Goal: Task Accomplishment & Management: Manage account settings

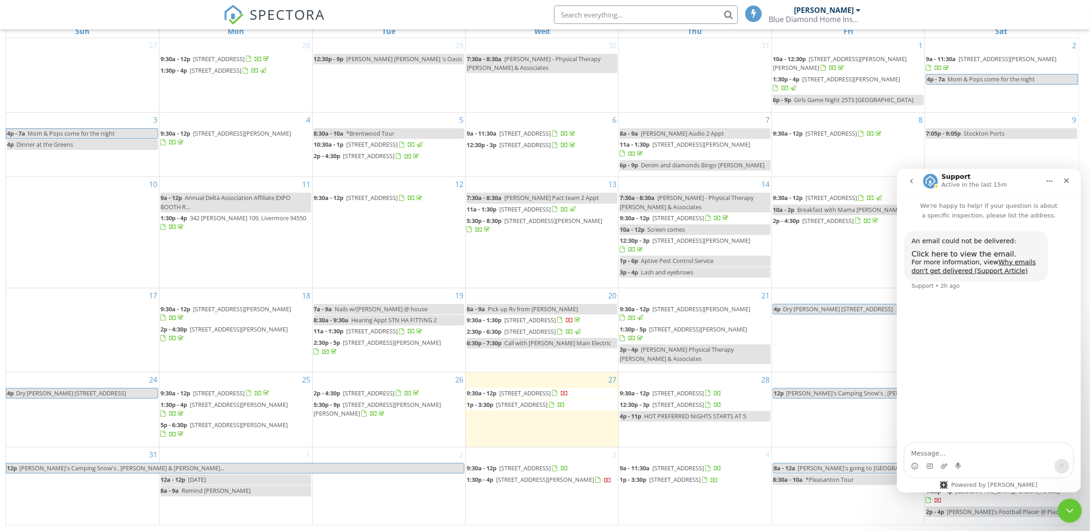
click at [1077, 508] on div "Close Intercom Messenger" at bounding box center [1069, 509] width 22 height 22
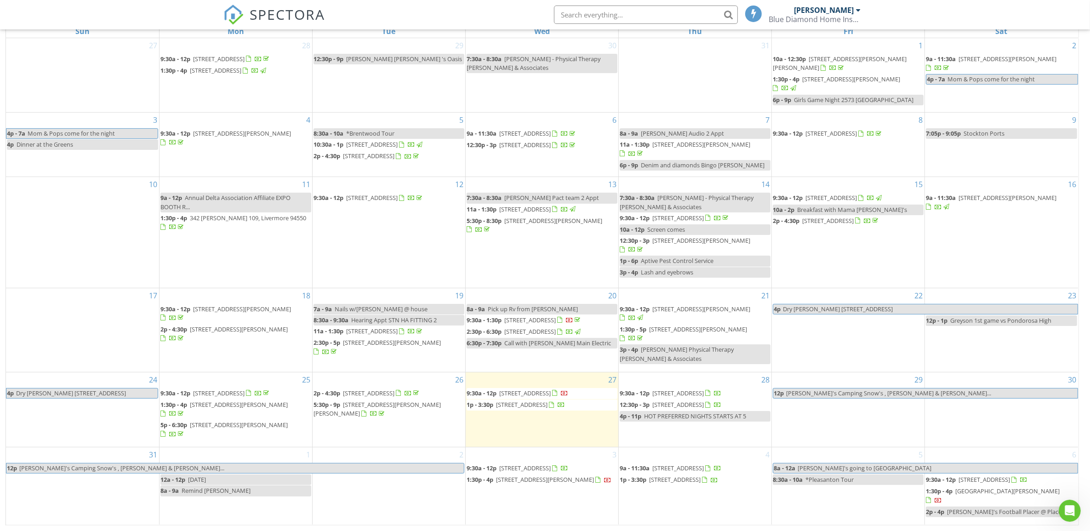
click at [504, 397] on span "4508 Lincoln Landing , Rio Vista 94571" at bounding box center [525, 393] width 52 height 8
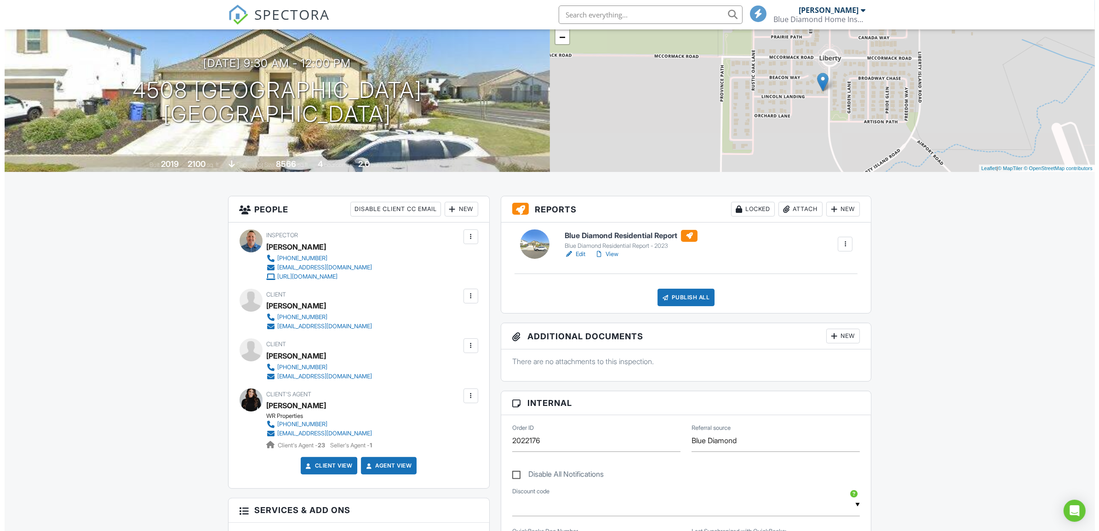
scroll to position [86, 0]
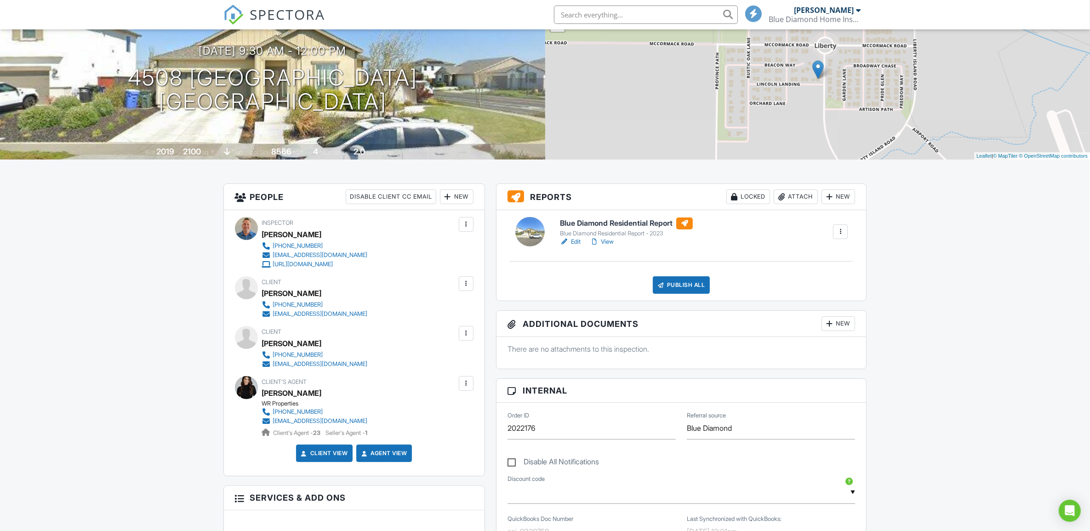
click at [454, 199] on div "New" at bounding box center [457, 196] width 34 height 15
click at [470, 248] on li "Add Another Person" at bounding box center [489, 247] width 91 height 23
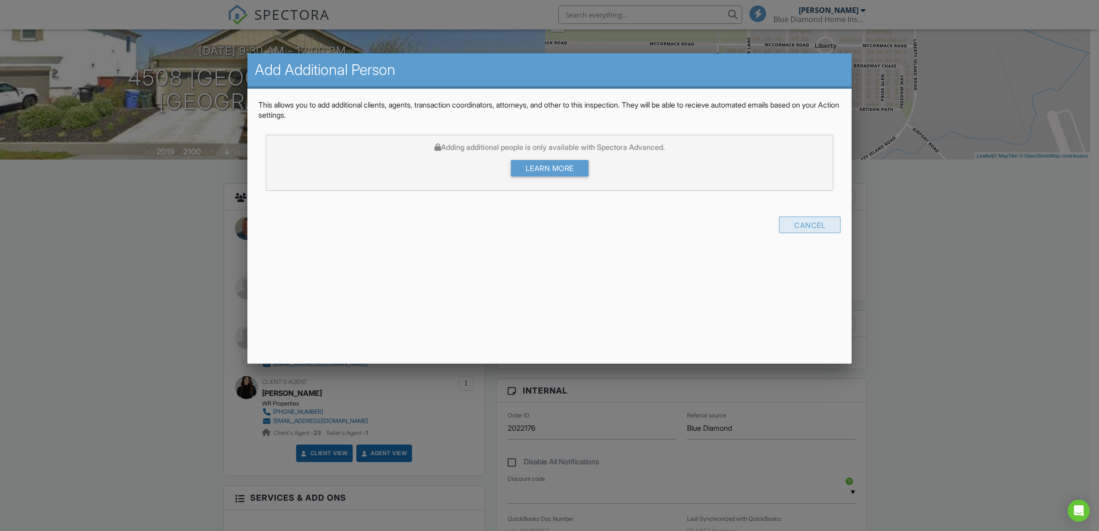
click at [810, 226] on div "Cancel" at bounding box center [810, 225] width 62 height 17
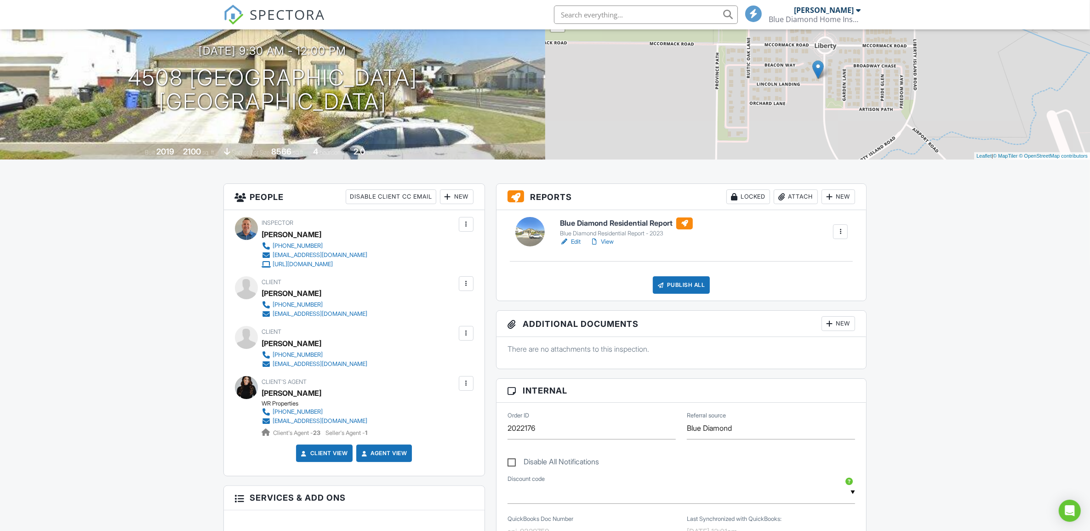
click at [470, 286] on div at bounding box center [466, 283] width 9 height 9
click at [435, 306] on li "Edit" at bounding box center [417, 311] width 103 height 23
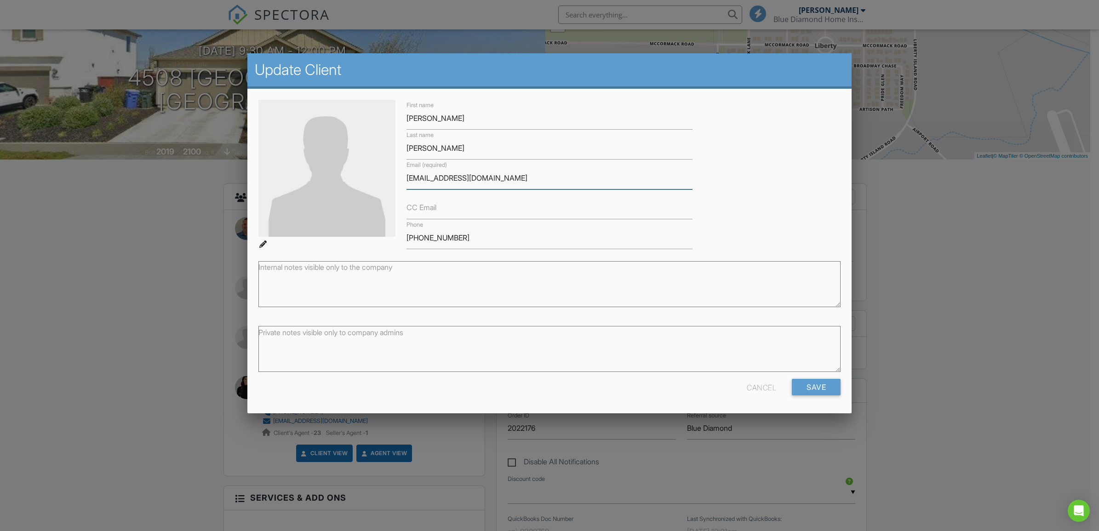
click at [491, 177] on input "[EMAIL_ADDRESS][DOMAIN_NAME]" at bounding box center [550, 178] width 286 height 23
click at [415, 208] on label "CC Email" at bounding box center [422, 207] width 30 height 10
click at [415, 208] on input "CC Email" at bounding box center [550, 208] width 286 height 23
click at [468, 208] on input "c.padilarealestate.com" at bounding box center [550, 208] width 286 height 23
click at [466, 207] on input "c.padilarealestate@gmail.com" at bounding box center [550, 208] width 286 height 23
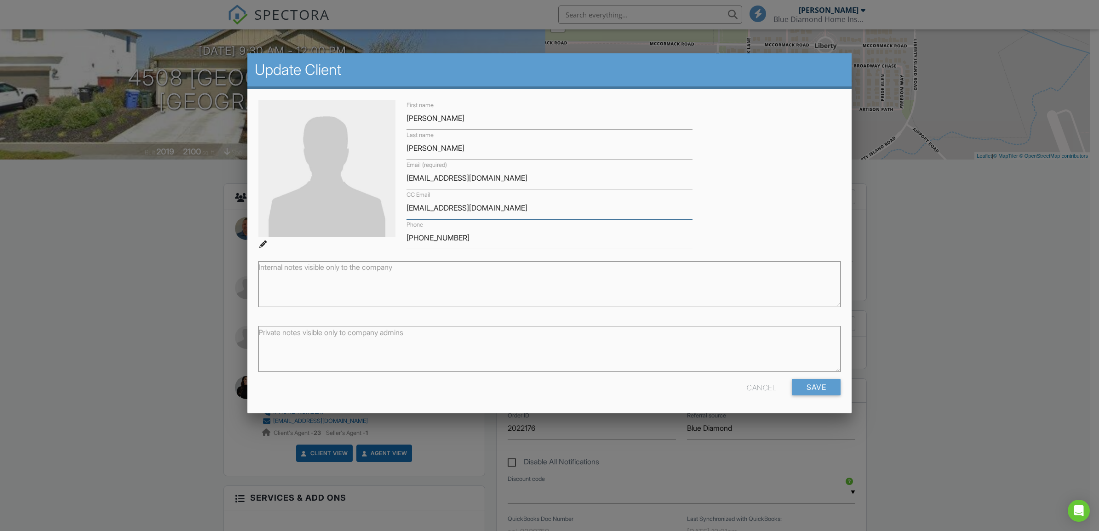
type input "[EMAIL_ADDRESS][DOMAIN_NAME]"
drag, startPoint x: 493, startPoint y: 176, endPoint x: 402, endPoint y: 176, distance: 91.1
click at [402, 176] on div "Email (required) rjwhitson26@gmail.com" at bounding box center [549, 175] width 297 height 30
drag, startPoint x: 418, startPoint y: 176, endPoint x: 808, endPoint y: 391, distance: 446.0
click at [808, 391] on input "Save" at bounding box center [816, 387] width 49 height 17
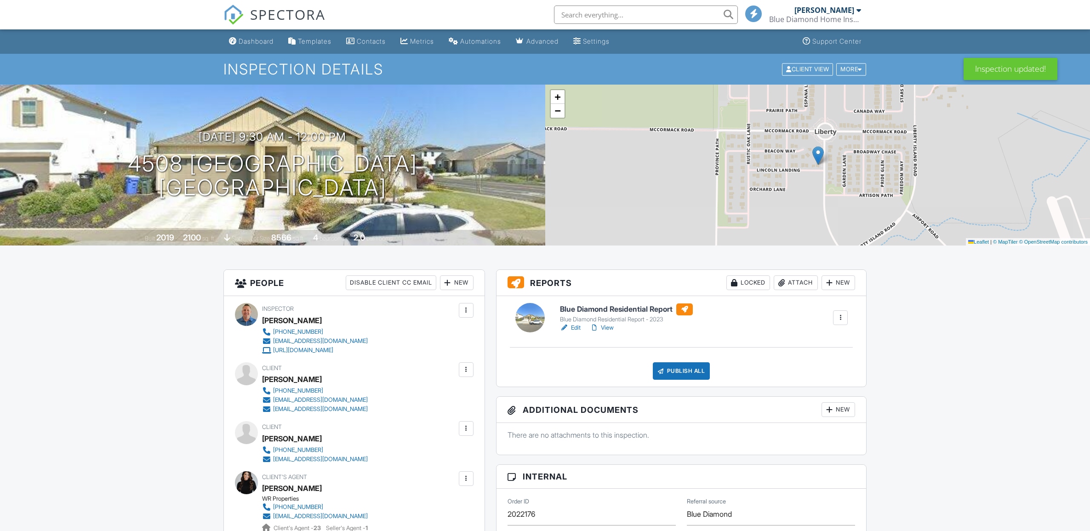
click at [467, 371] on div at bounding box center [466, 369] width 9 height 9
click at [382, 418] on li "Resend Confirmation Email" at bounding box center [417, 420] width 103 height 23
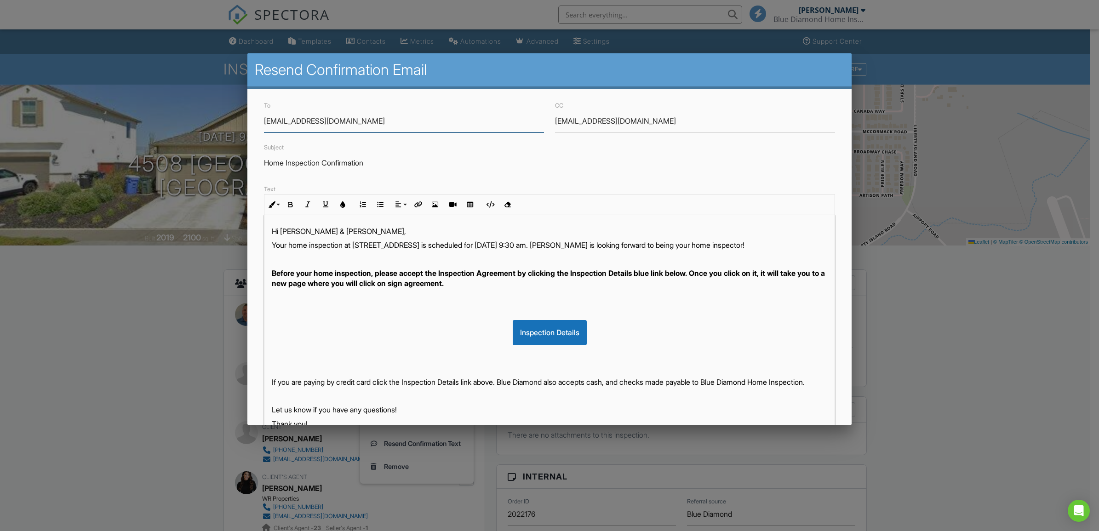
click at [371, 121] on input "rjwhitson26@gmail.com" at bounding box center [404, 121] width 280 height 23
click at [352, 118] on input "[EMAIL_ADDRESS][DOMAIN_NAME]" at bounding box center [404, 121] width 280 height 23
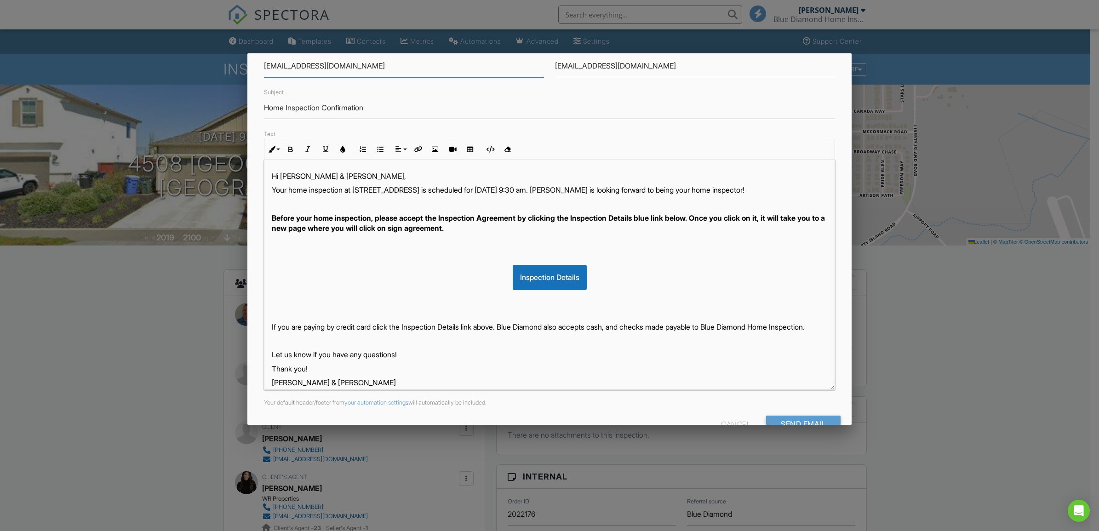
scroll to position [80, 0]
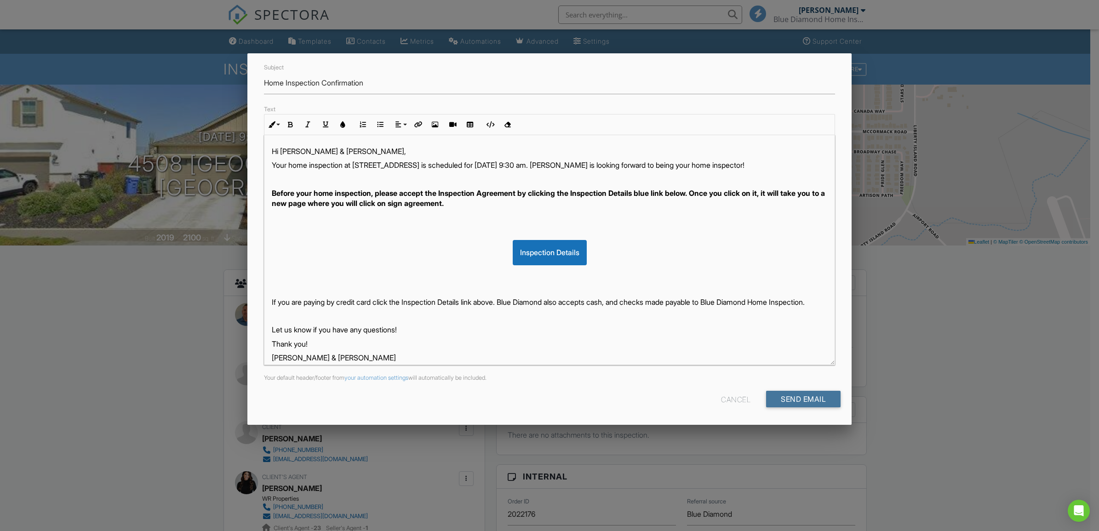
click at [767, 399] on input "Send Email" at bounding box center [803, 399] width 74 height 17
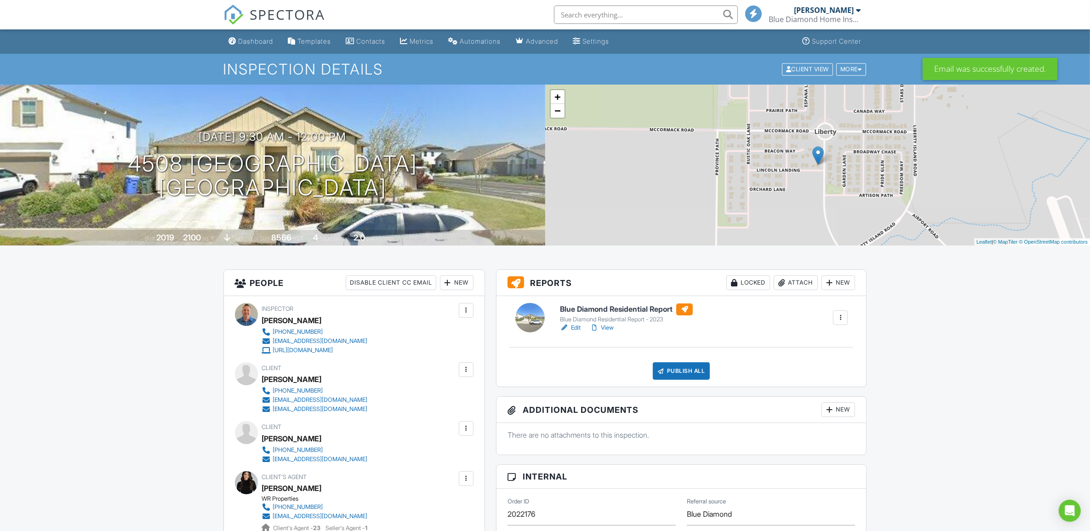
click at [467, 481] on div at bounding box center [466, 478] width 9 height 9
click at [387, 505] on li "Edit" at bounding box center [417, 506] width 103 height 23
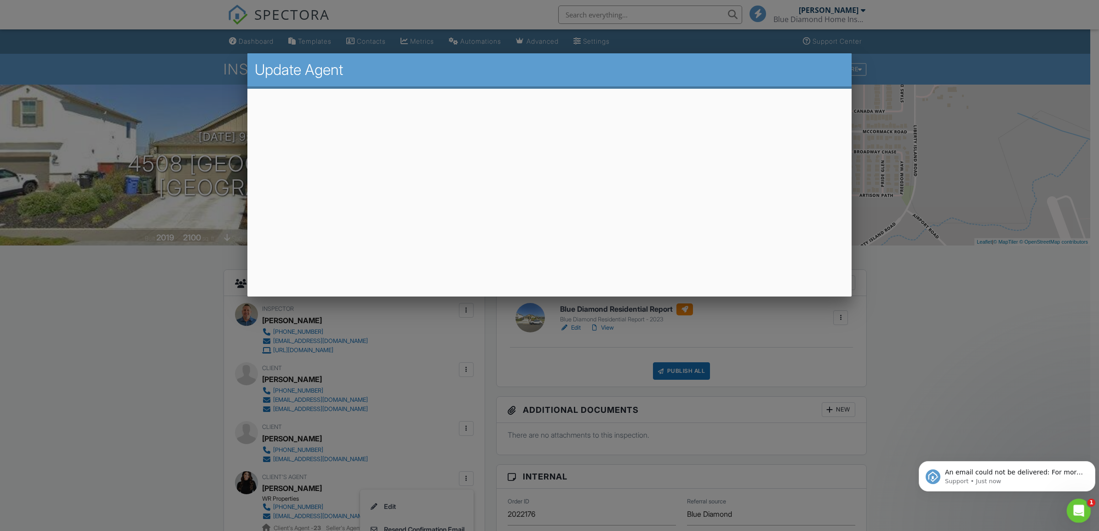
click at [1074, 507] on icon "Open Intercom Messenger" at bounding box center [1077, 509] width 15 height 15
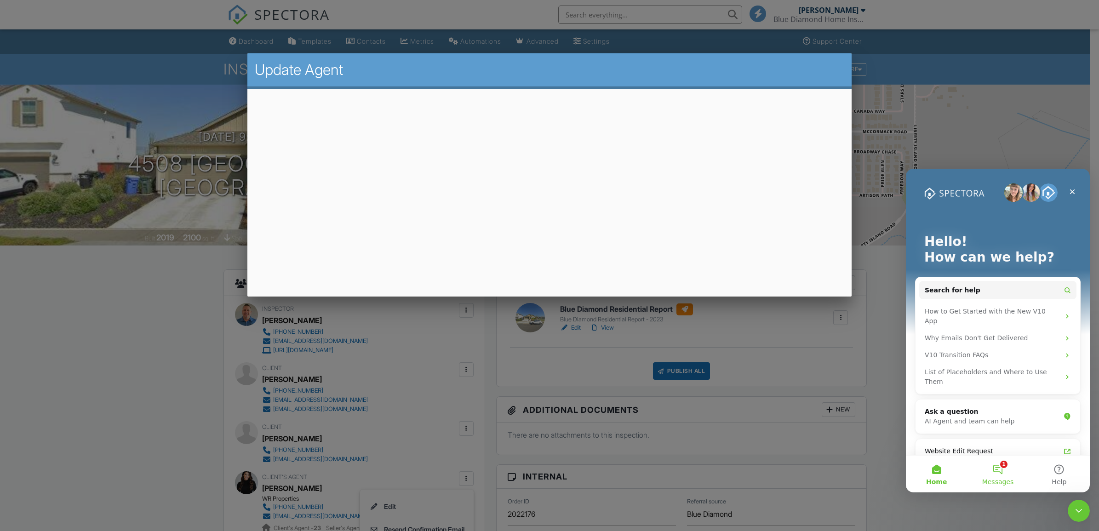
click at [1005, 465] on button "1 Messages" at bounding box center [997, 474] width 61 height 37
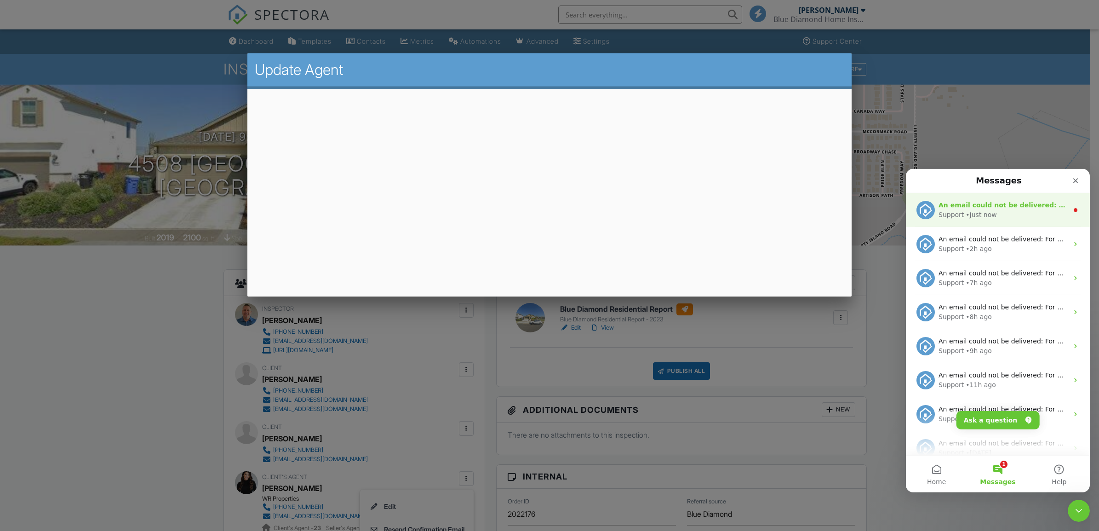
click at [978, 218] on div "• Just now" at bounding box center [981, 215] width 31 height 10
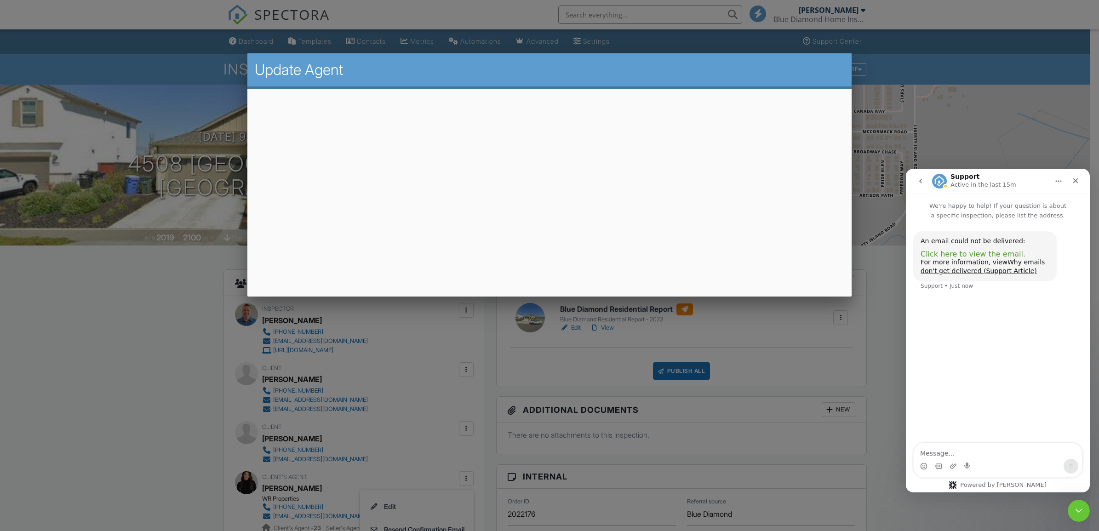
click at [973, 256] on span "Click here to view the email." at bounding box center [973, 254] width 105 height 9
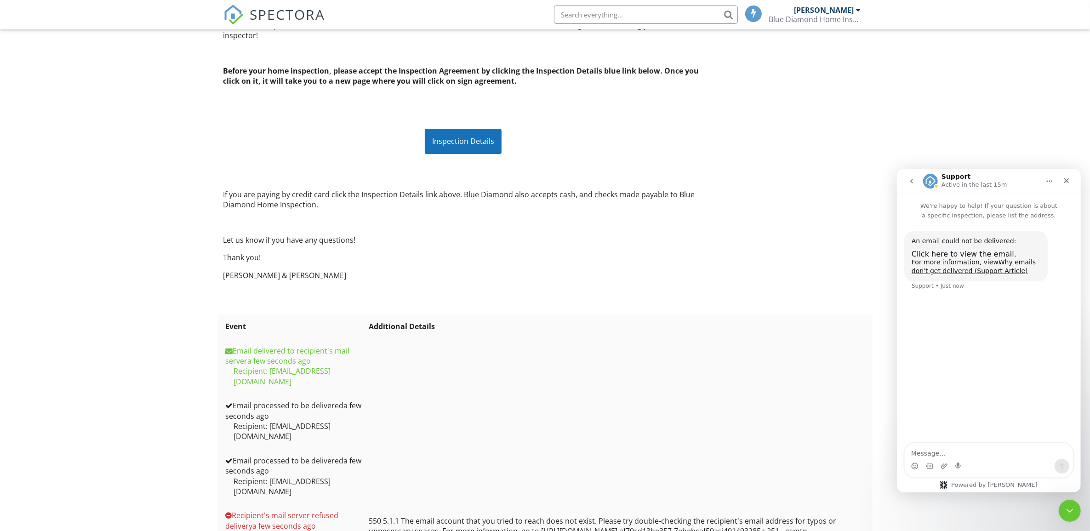
scroll to position [154, 0]
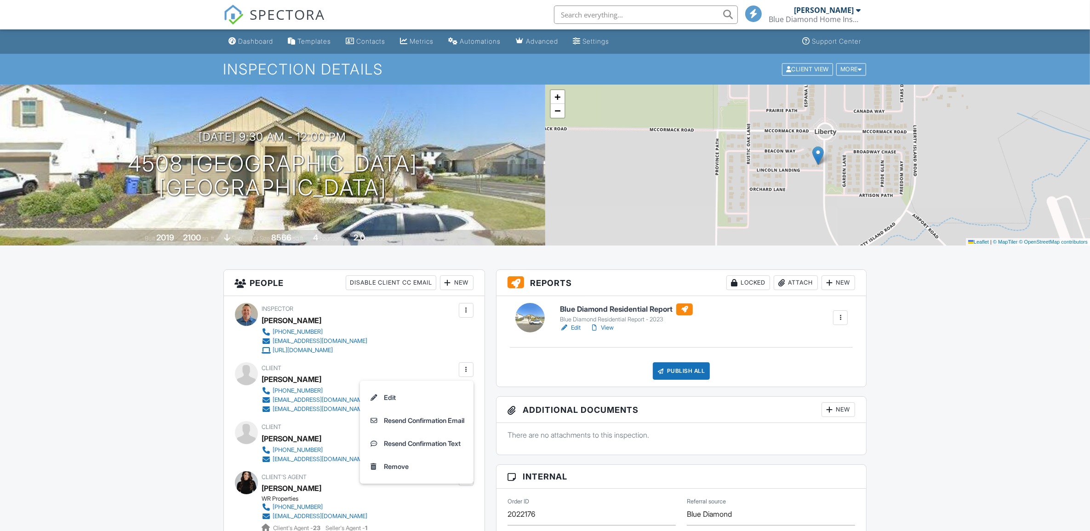
click at [387, 397] on li "Edit" at bounding box center [417, 397] width 103 height 23
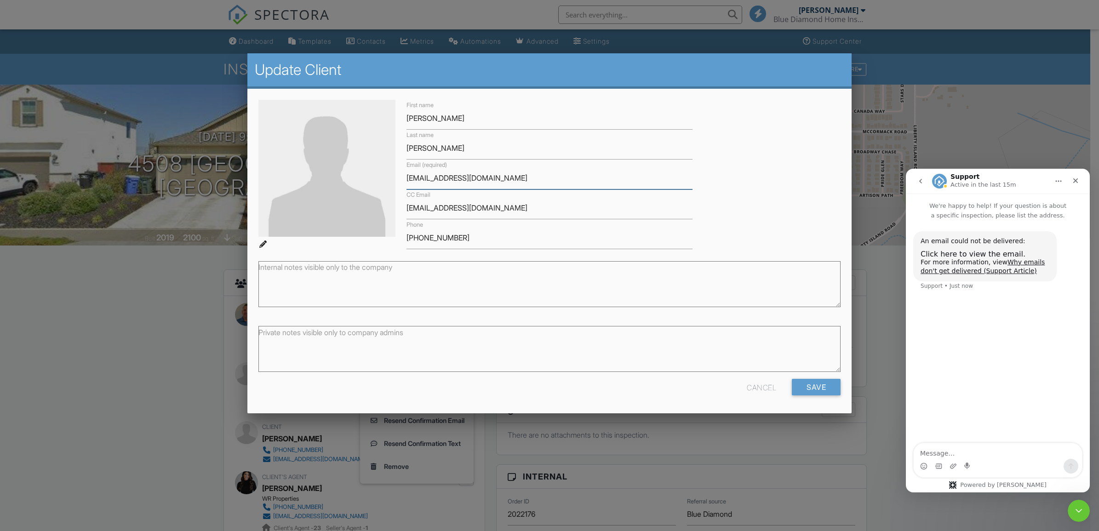
click at [407, 178] on input "[EMAIL_ADDRESS][DOMAIN_NAME]" at bounding box center [550, 178] width 286 height 23
paste input "[EMAIL_ADDRESS][DOMAIN_NAME]"
type input "c.padillarealestate@gmail.comrjwhitson26@gmail.com"
drag, startPoint x: 493, startPoint y: 206, endPoint x: 408, endPoint y: 211, distance: 85.2
click at [408, 211] on input "[EMAIL_ADDRESS][DOMAIN_NAME]" at bounding box center [550, 208] width 286 height 23
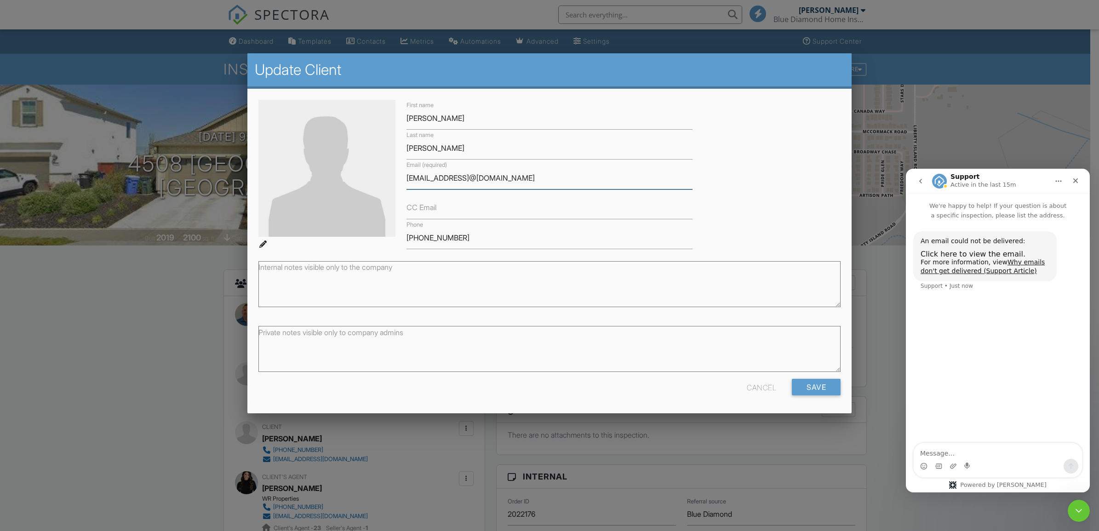
click at [468, 178] on input "c.padillarealestate@gmail.comrjwhitson26@gmail.com" at bounding box center [550, 178] width 286 height 23
drag, startPoint x: 607, startPoint y: 176, endPoint x: 503, endPoint y: 187, distance: 105.4
click at [503, 187] on input "c.padillarealestate+1@gmail.comrjwhitson26@gmail.com" at bounding box center [550, 178] width 286 height 23
type input "[EMAIL_ADDRESS]"
click at [821, 389] on input "Save" at bounding box center [816, 387] width 49 height 17
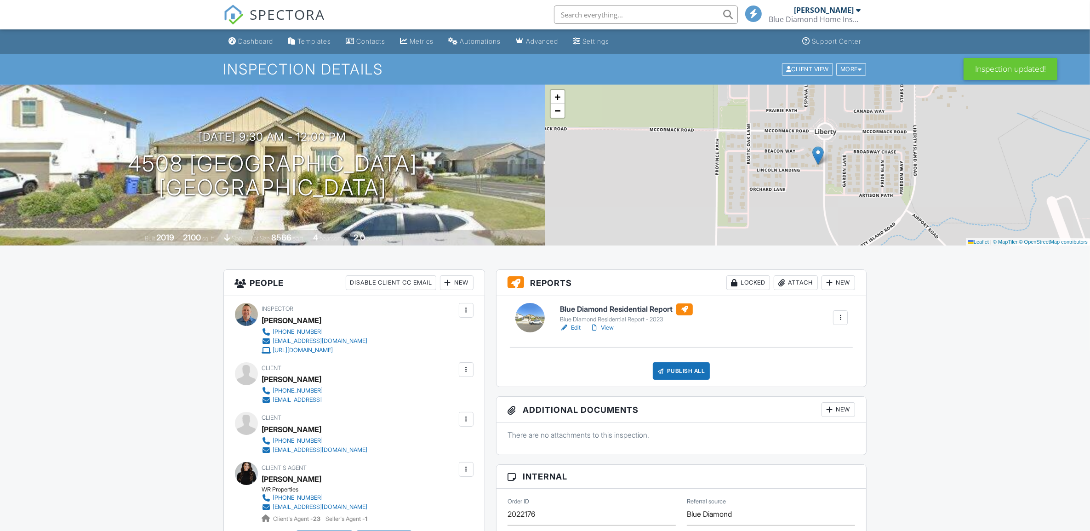
click at [464, 371] on div at bounding box center [466, 369] width 9 height 9
click at [391, 419] on li "Resend Confirmation Email" at bounding box center [417, 420] width 103 height 23
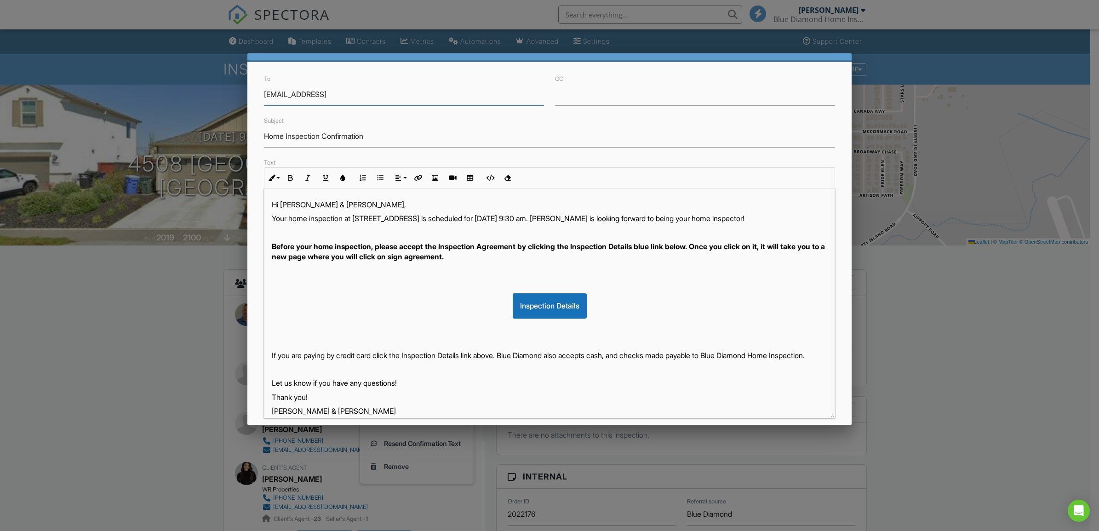
scroll to position [80, 0]
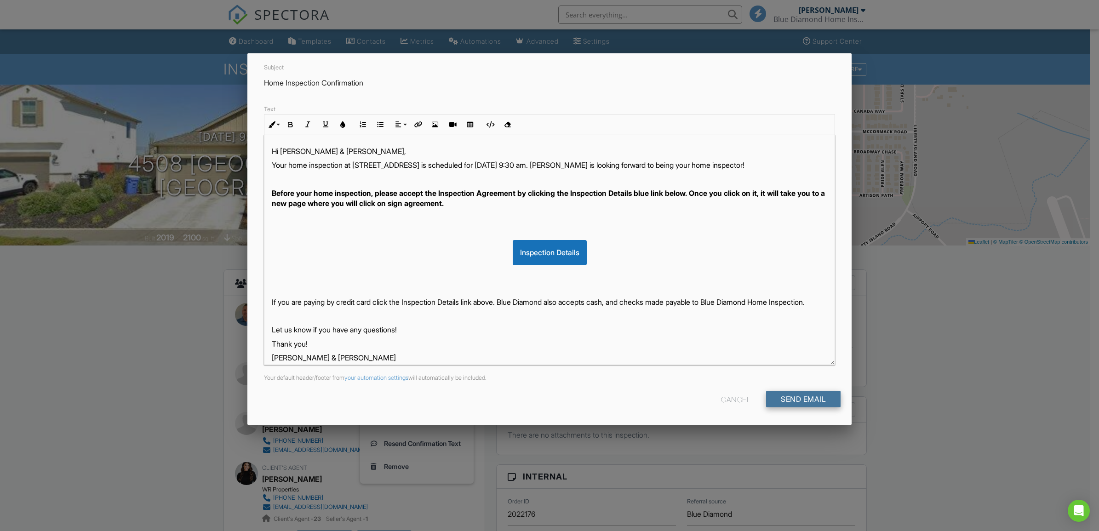
click at [783, 396] on input "Send Email" at bounding box center [803, 399] width 74 height 17
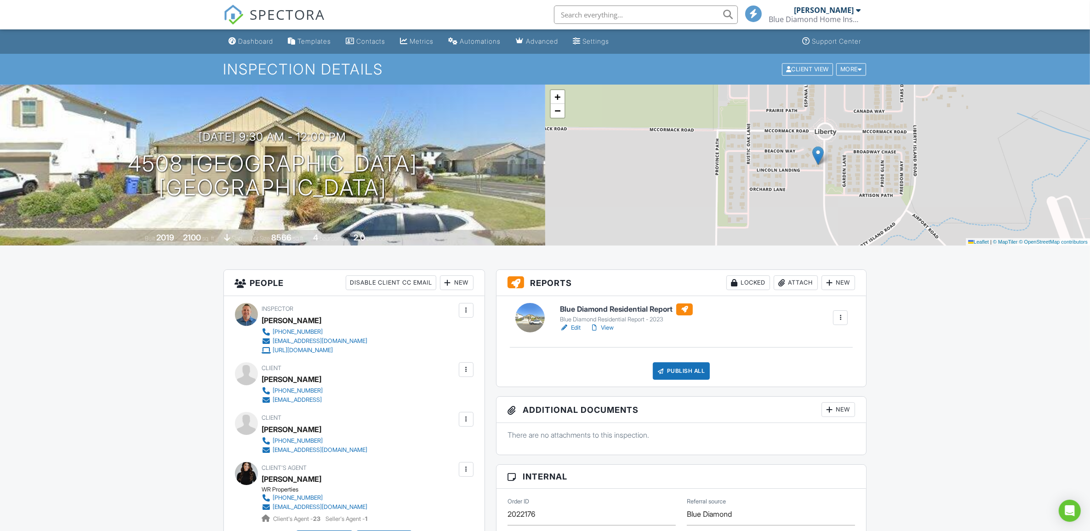
click at [463, 370] on div at bounding box center [466, 369] width 9 height 9
click at [386, 394] on li "Edit" at bounding box center [417, 397] width 103 height 23
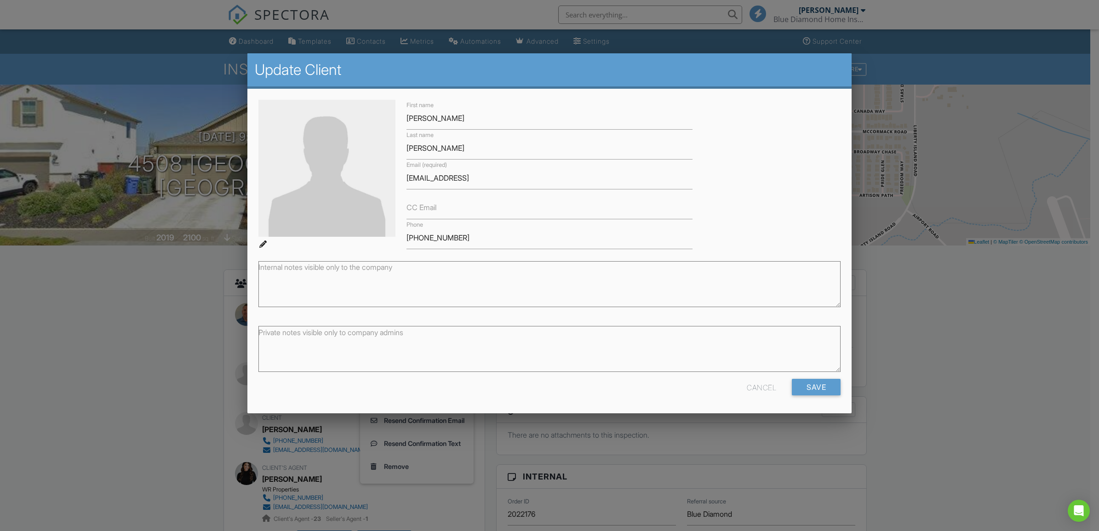
click at [415, 206] on label "CC Email" at bounding box center [422, 207] width 30 height 10
click at [415, 206] on input "CC Email" at bounding box center [550, 208] width 286 height 23
paste input ".comrjwhitson26@gmail.com"
type input ".comrjwhitson26@gmail.com"
click at [513, 176] on input "[EMAIL_ADDRESS]" at bounding box center [550, 178] width 286 height 23
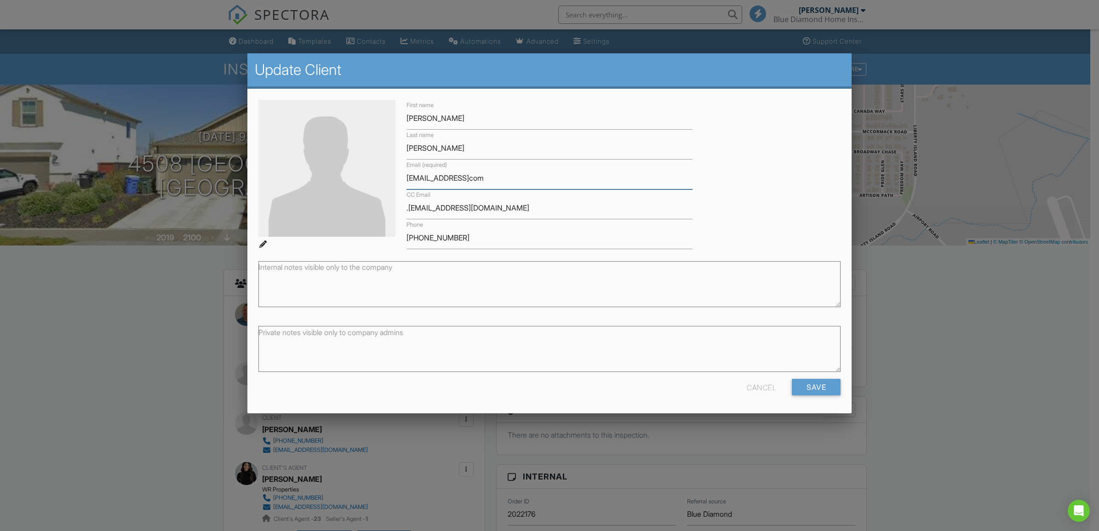
click at [504, 178] on input "c.padillarealestate+1@gmailcom" at bounding box center [550, 178] width 286 height 23
type input "[EMAIL_ADDRESS][DOMAIN_NAME]"
drag, startPoint x: 423, startPoint y: 206, endPoint x: 514, endPoint y: 213, distance: 90.9
click at [514, 213] on input ".comrjwhitson26@gmail.com" at bounding box center [550, 208] width 286 height 23
type input "."
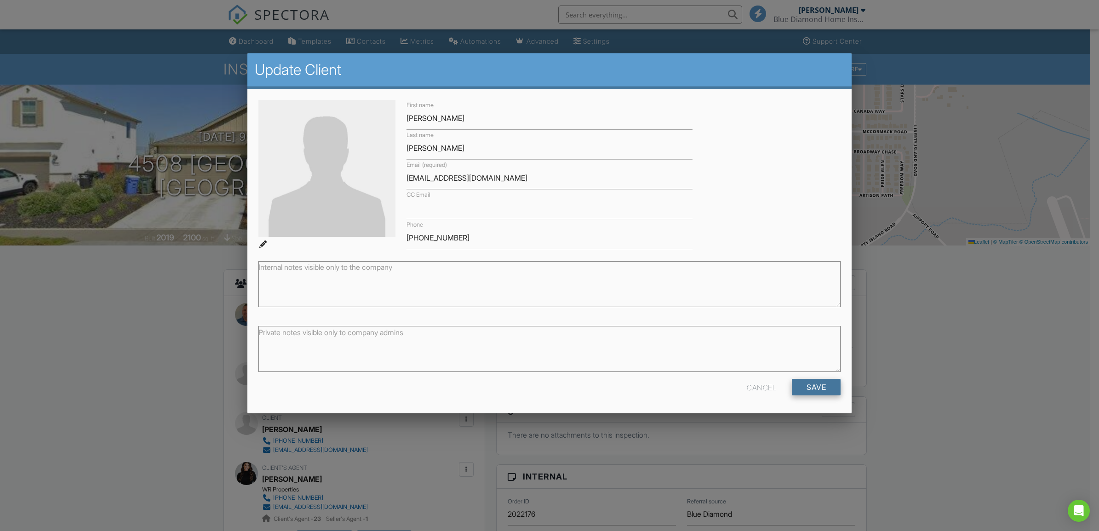
click at [821, 387] on input "Save" at bounding box center [816, 387] width 49 height 17
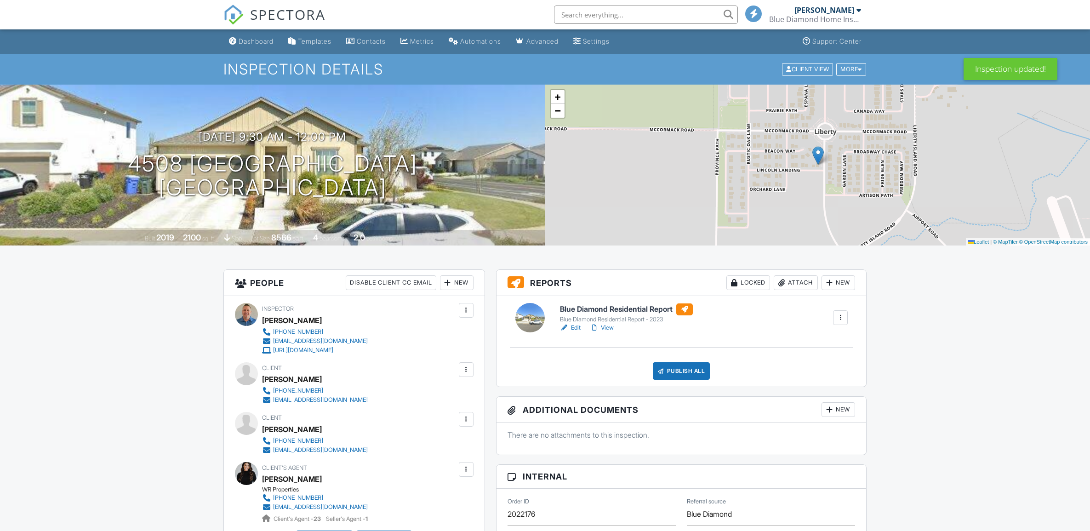
click at [468, 373] on div at bounding box center [466, 369] width 9 height 9
click at [383, 418] on li "Resend Confirmation Email" at bounding box center [417, 420] width 103 height 23
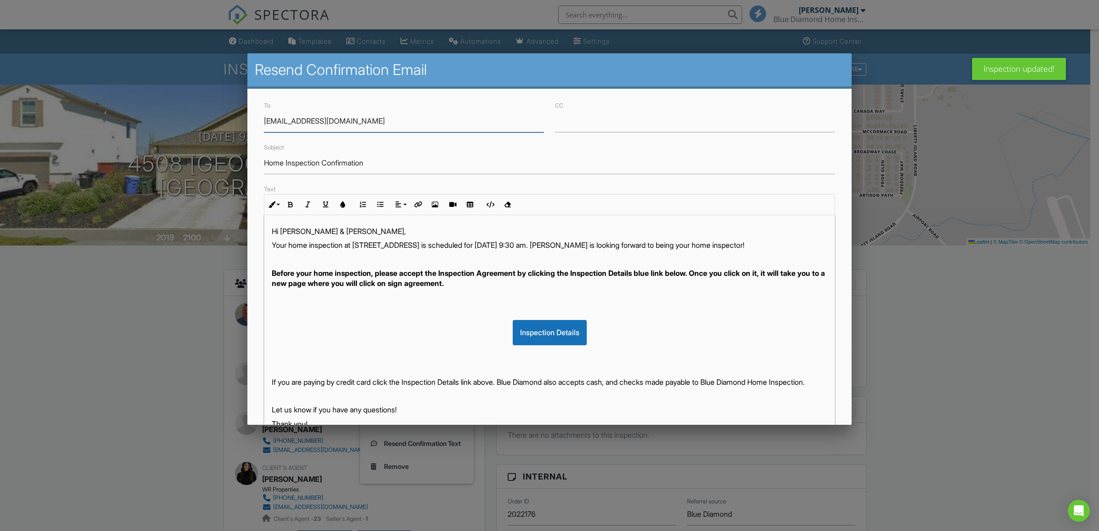
scroll to position [80, 0]
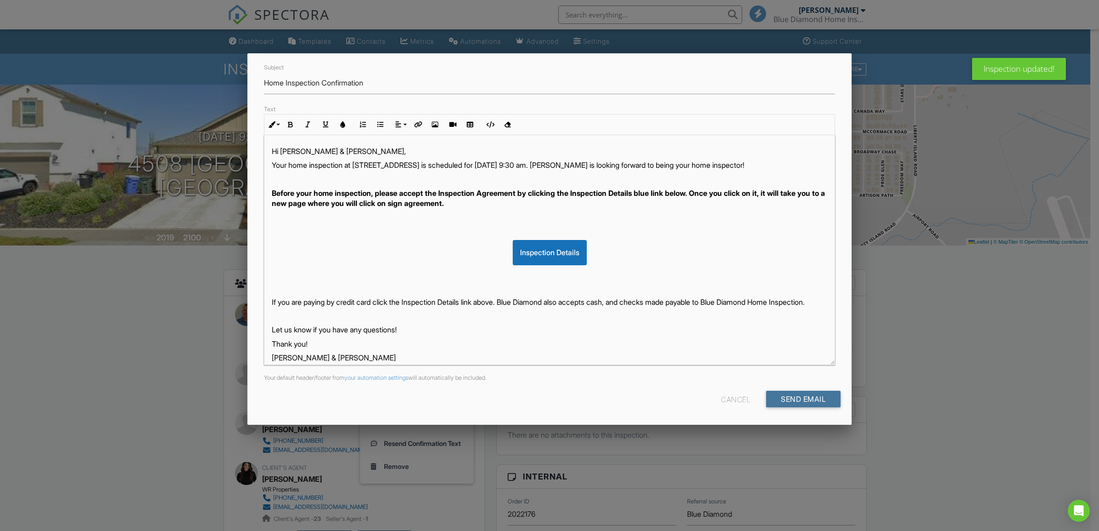
click at [805, 398] on input "Send Email" at bounding box center [803, 399] width 74 height 17
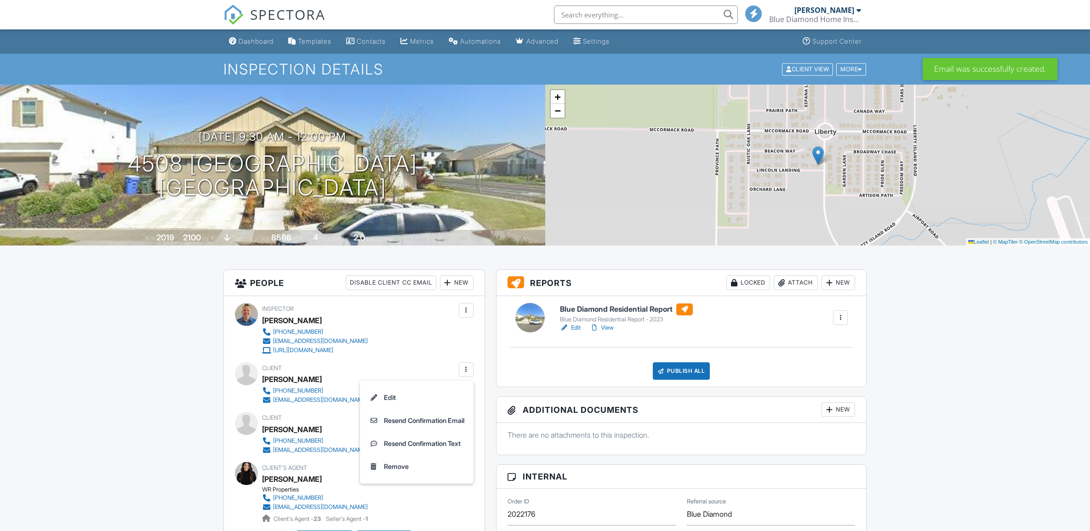
click at [381, 399] on li "Edit" at bounding box center [417, 397] width 103 height 23
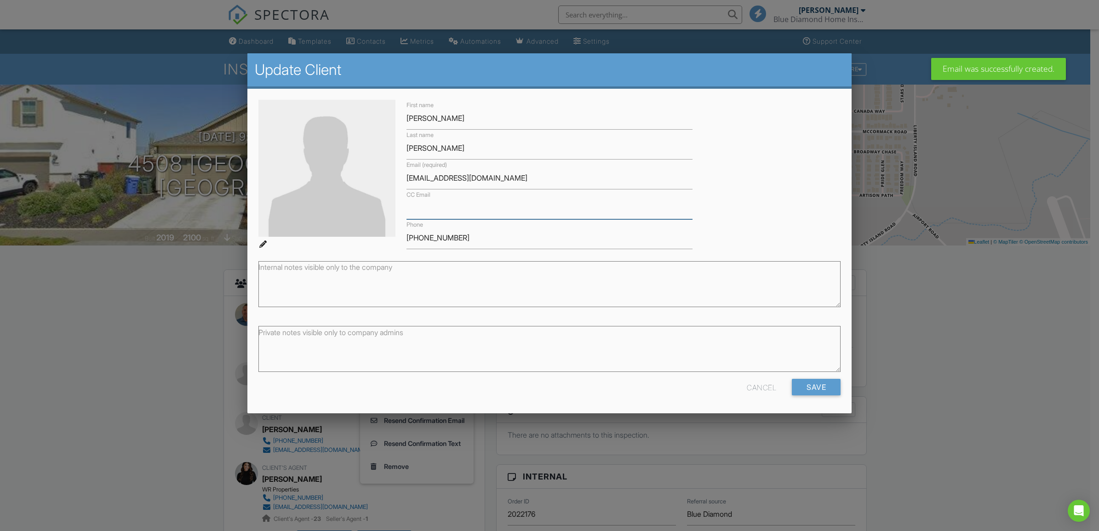
click at [458, 205] on input "CC Email" at bounding box center [550, 208] width 286 height 23
paste input "[EMAIL_ADDRESS][DOMAIN_NAME]"
type input "rjwhitson26@gmail.com"
click at [808, 387] on input "Save" at bounding box center [816, 387] width 49 height 17
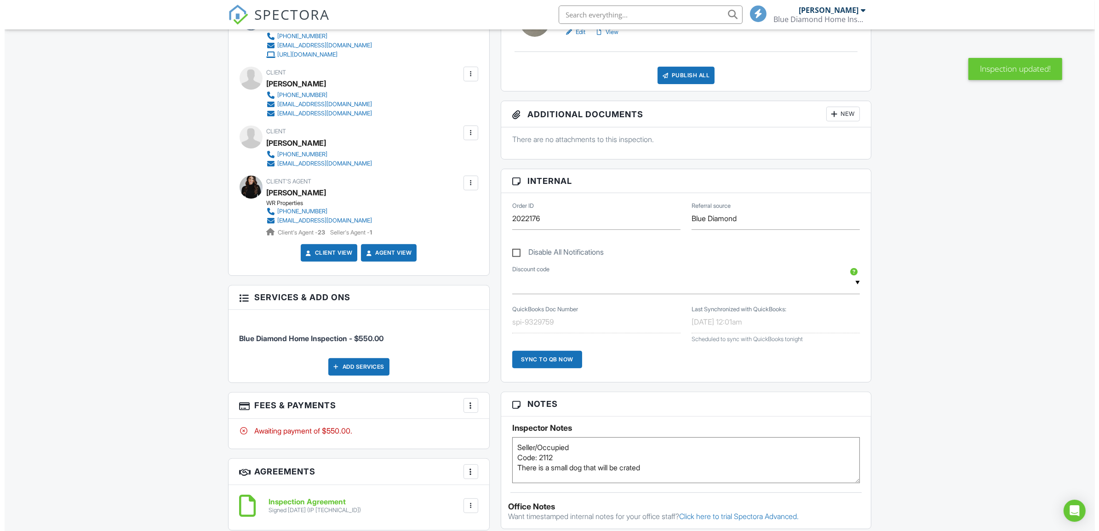
scroll to position [284, 0]
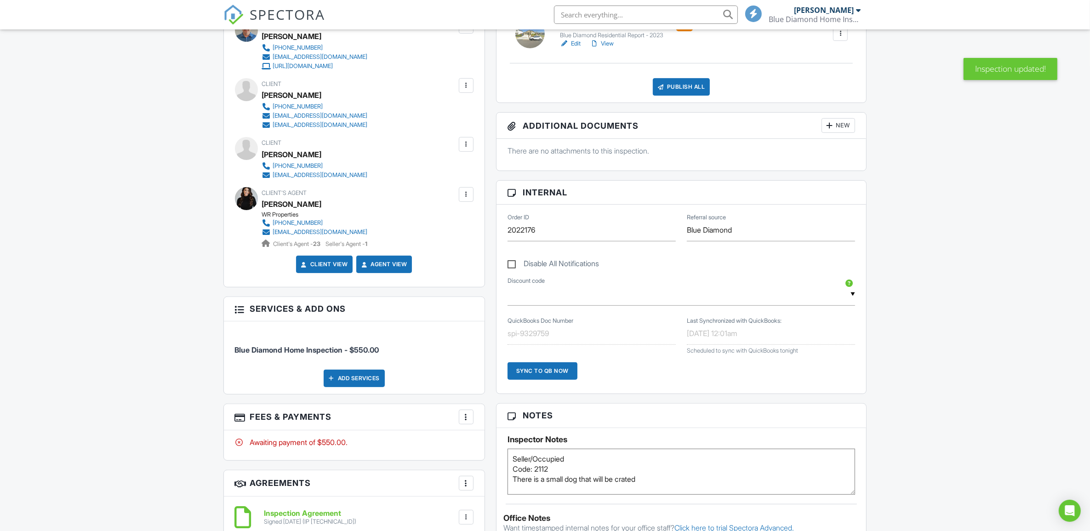
click at [470, 193] on div at bounding box center [466, 194] width 9 height 9
click at [387, 223] on li "Edit" at bounding box center [417, 222] width 103 height 23
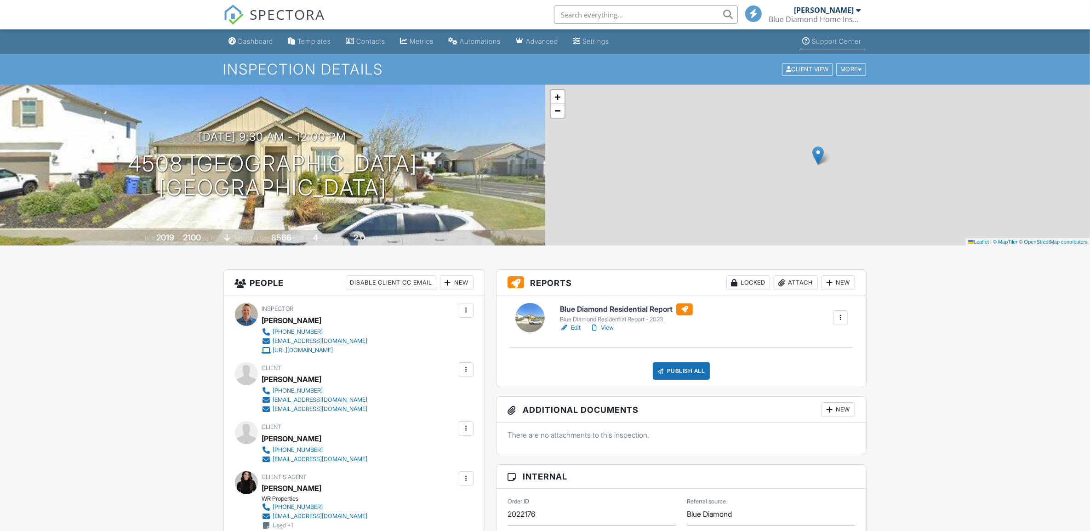
click at [824, 17] on div "Blue Diamond Home Inspection Inc." at bounding box center [815, 19] width 92 height 9
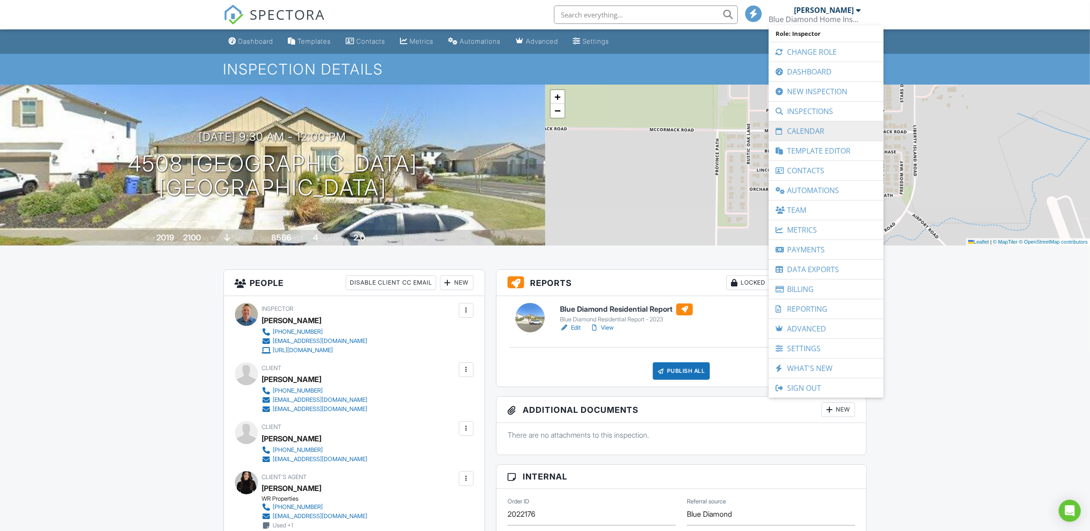
click at [796, 131] on link "Calendar" at bounding box center [826, 130] width 106 height 19
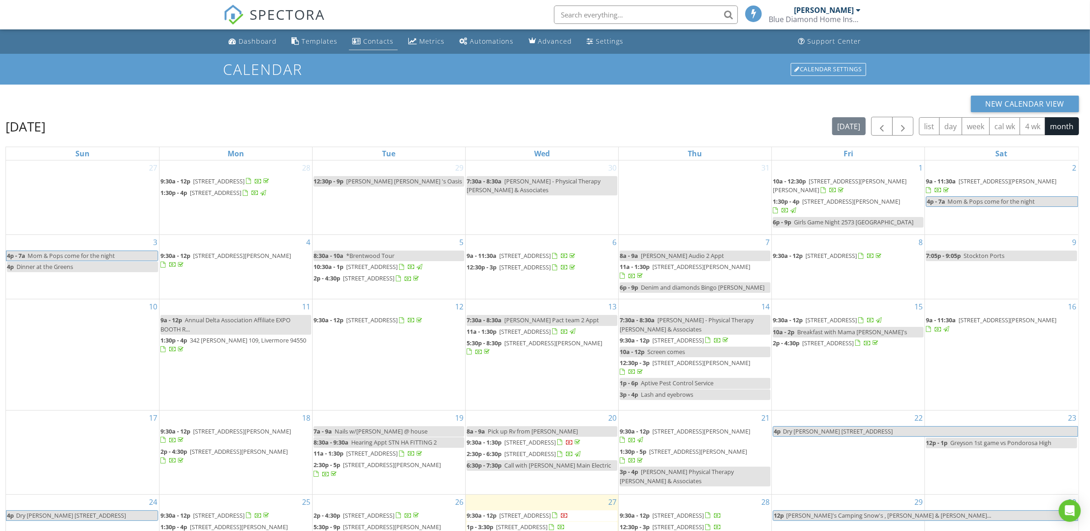
click at [366, 40] on div "Contacts" at bounding box center [379, 41] width 30 height 9
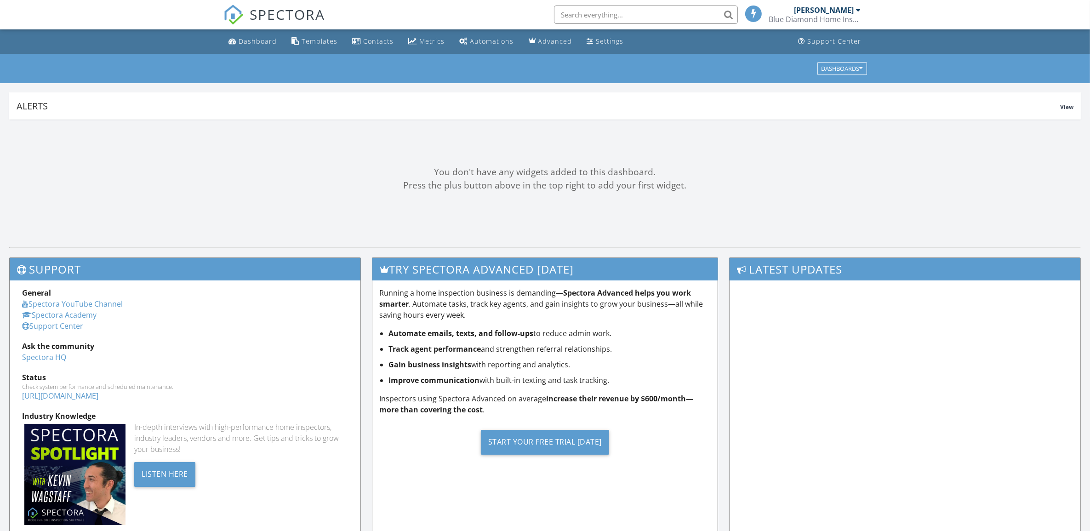
click at [670, 13] on input "text" at bounding box center [646, 15] width 184 height 18
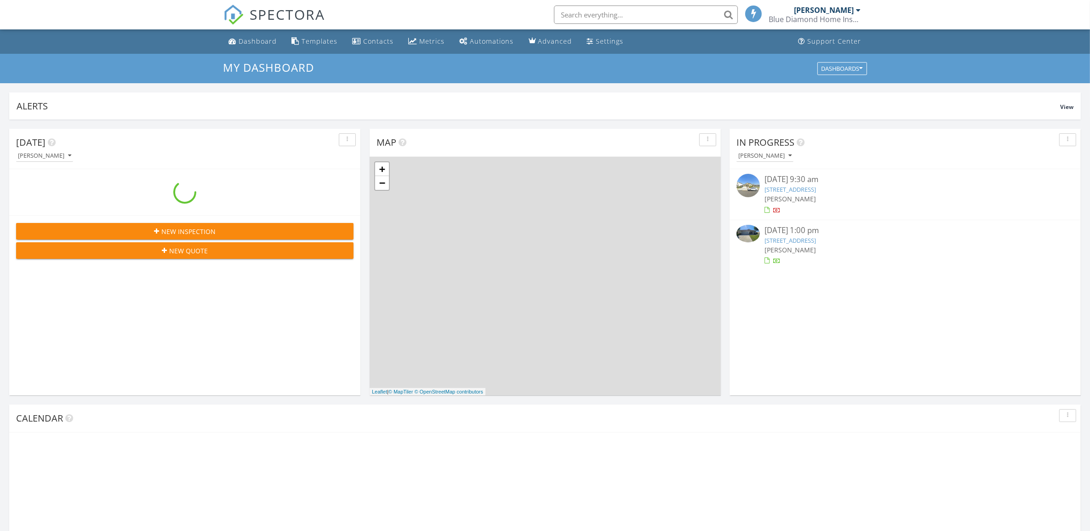
scroll to position [854, 1108]
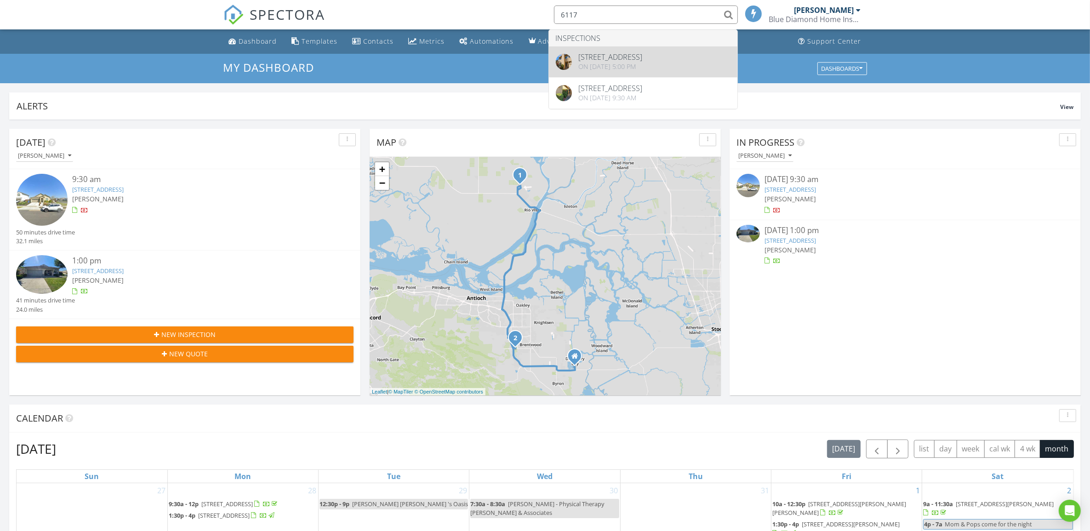
type input "6117"
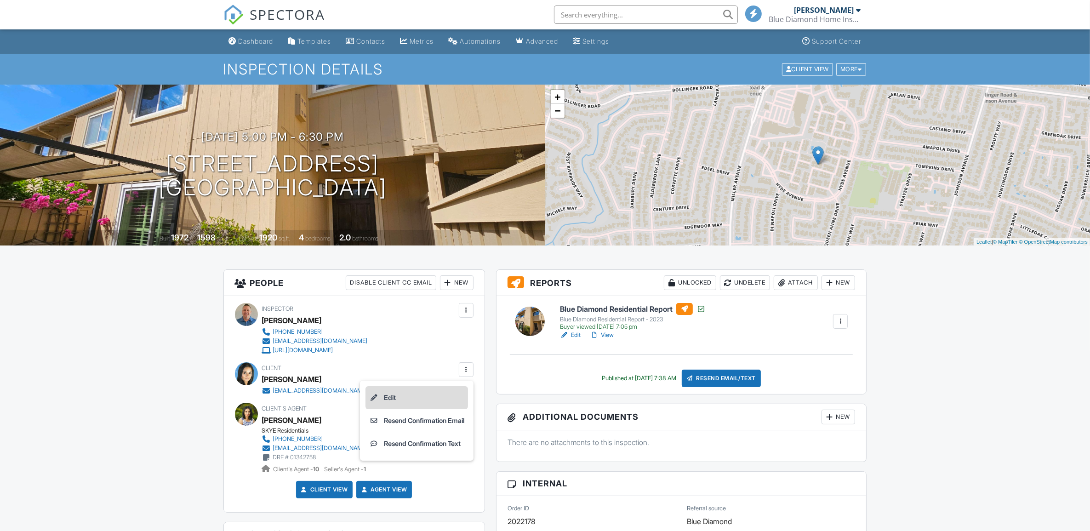
click at [384, 396] on li "Edit" at bounding box center [417, 397] width 103 height 23
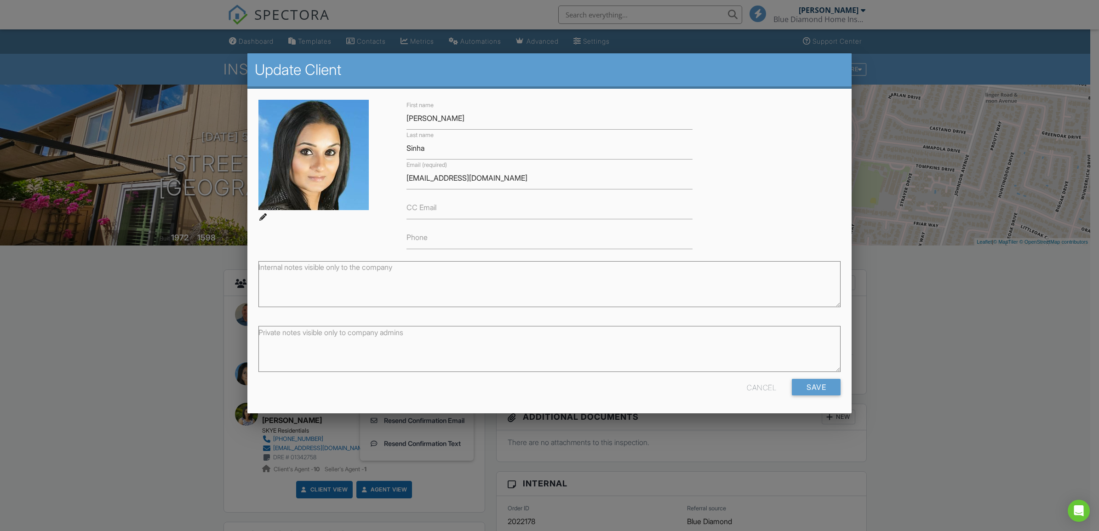
click at [265, 217] on div at bounding box center [262, 216] width 9 height 9
click at [260, 217] on div at bounding box center [262, 216] width 9 height 9
click at [262, 215] on div at bounding box center [262, 216] width 9 height 9
click at [264, 215] on div at bounding box center [262, 216] width 9 height 9
click at [258, 217] on div at bounding box center [327, 161] width 149 height 122
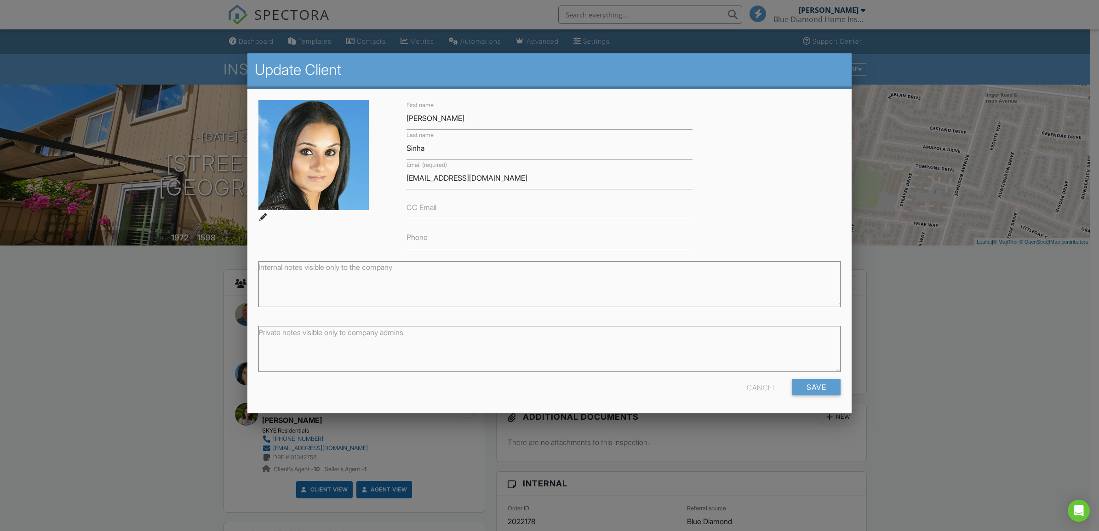
click at [258, 219] on div at bounding box center [262, 216] width 9 height 9
click at [264, 217] on div at bounding box center [262, 216] width 9 height 9
click at [262, 214] on div at bounding box center [262, 216] width 9 height 9
click at [262, 215] on div at bounding box center [262, 216] width 9 height 9
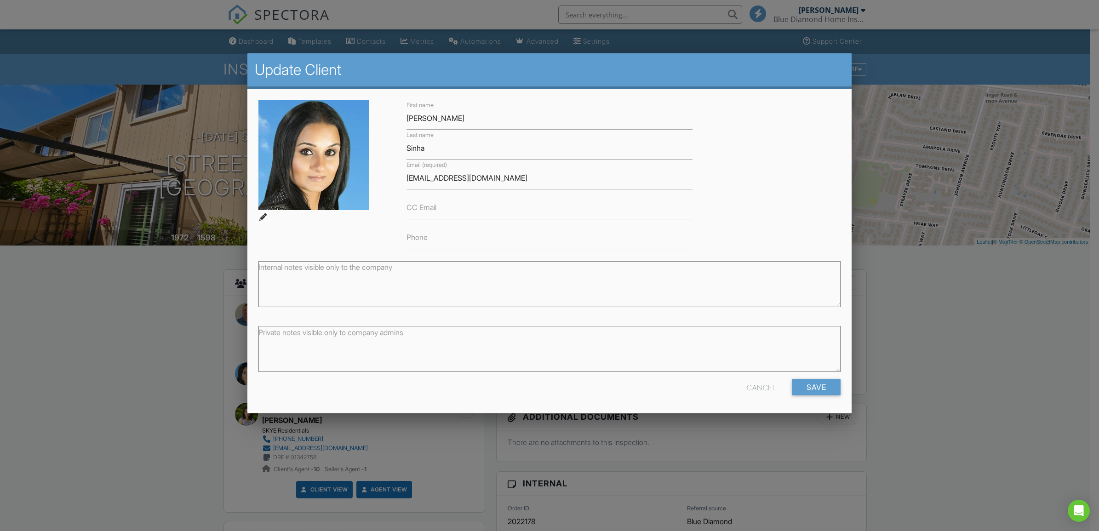
click at [262, 215] on div at bounding box center [262, 216] width 9 height 9
click at [263, 215] on div at bounding box center [262, 216] width 9 height 9
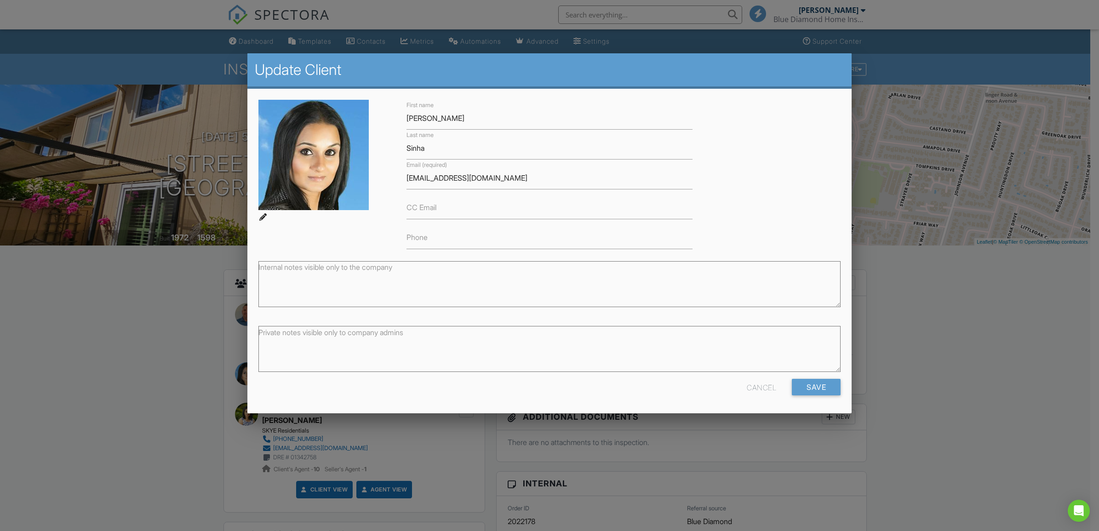
click at [263, 215] on div at bounding box center [262, 216] width 9 height 9
click at [304, 190] on img at bounding box center [313, 155] width 110 height 110
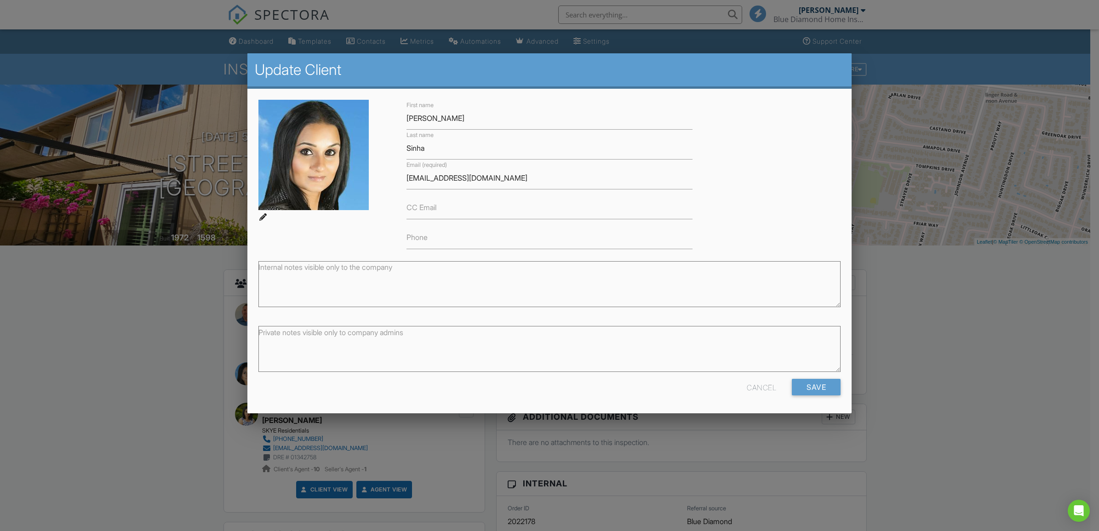
type input "C:\fakepath\Sirisha Sinha.jpg"
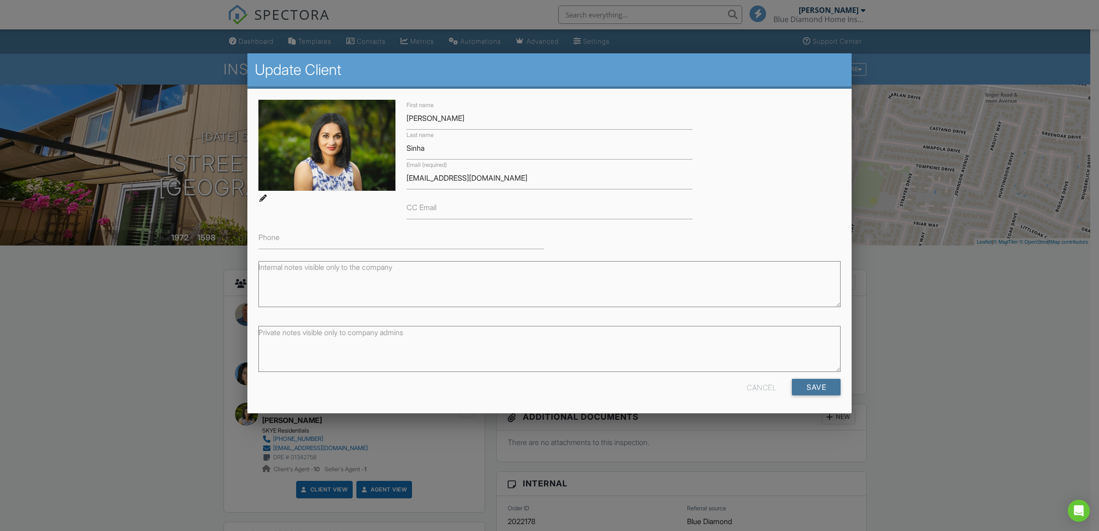
click at [806, 394] on input "Save" at bounding box center [816, 387] width 49 height 17
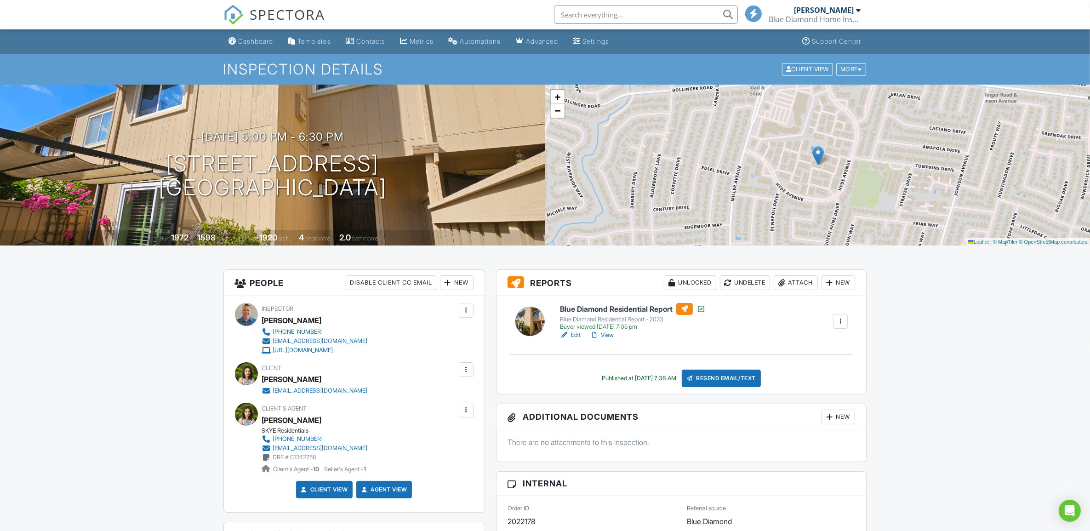
click at [626, 14] on input "text" at bounding box center [646, 15] width 184 height 18
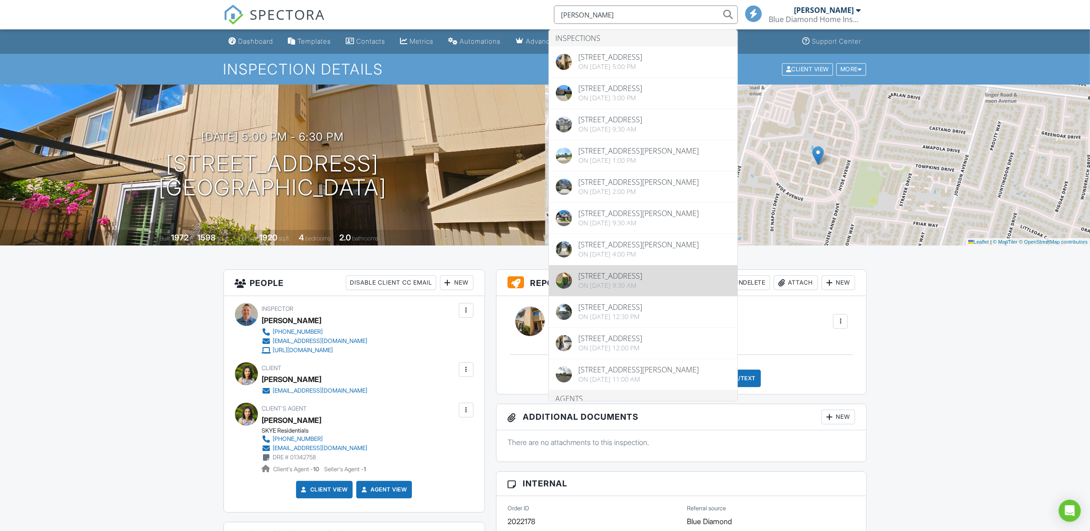
type input "[PERSON_NAME]"
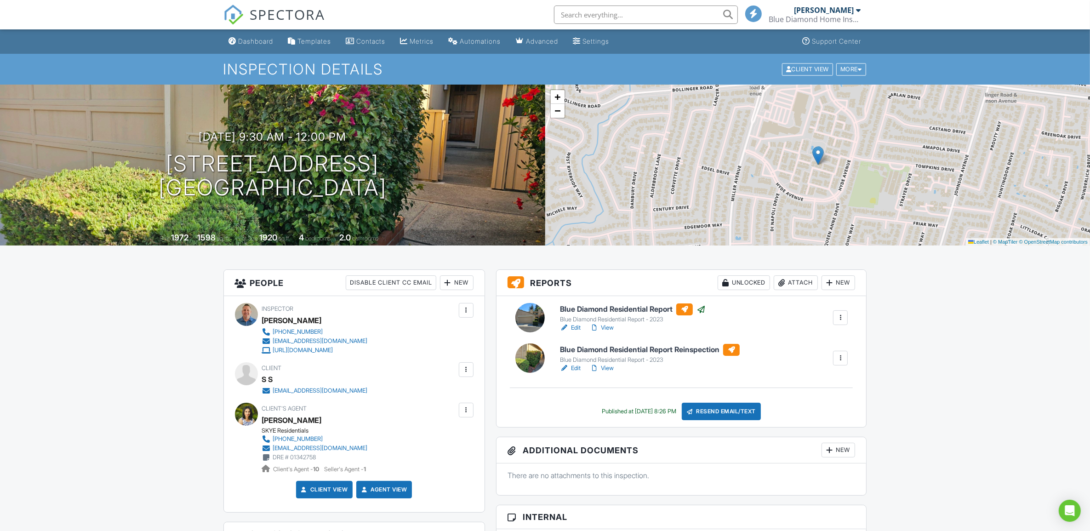
click at [470, 369] on div at bounding box center [466, 369] width 9 height 9
click at [394, 395] on li "Edit" at bounding box center [417, 397] width 103 height 23
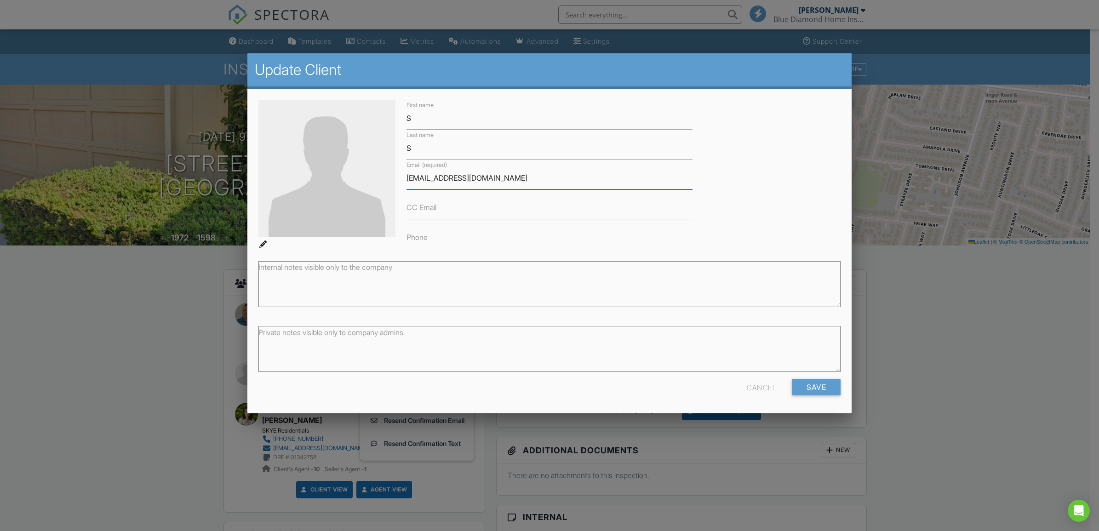
drag, startPoint x: 501, startPoint y: 176, endPoint x: 401, endPoint y: 182, distance: 100.4
click at [401, 182] on div "Email (required) safireblue68@gmail.com" at bounding box center [549, 175] width 297 height 30
type input "[EMAIL_ADDRESS][DOMAIN_NAME]"
click at [412, 149] on input "S" at bounding box center [550, 148] width 286 height 23
type input "Sinha"
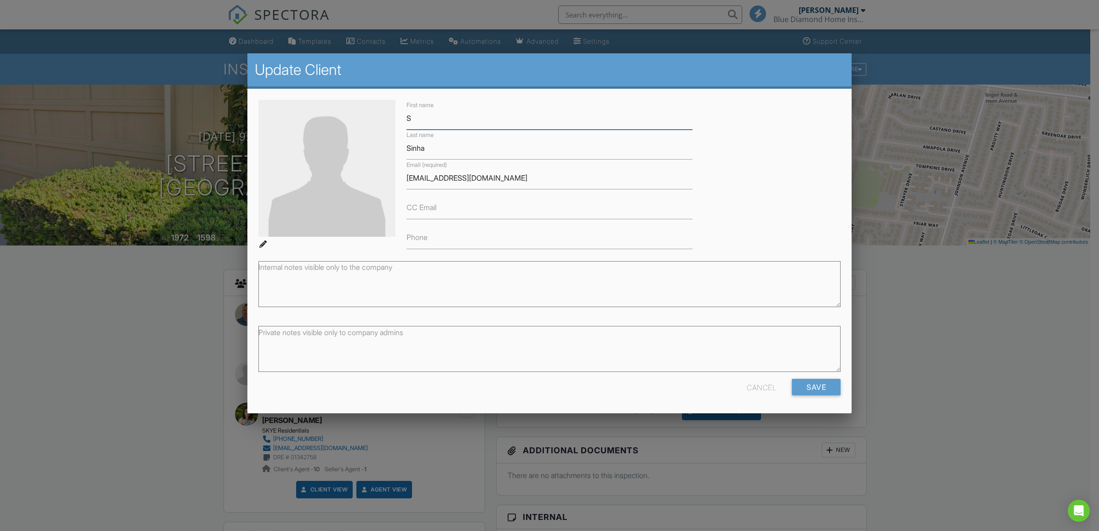
click at [435, 111] on input "S" at bounding box center [550, 118] width 286 height 23
type input "[PERSON_NAME]"
click at [803, 387] on input "Save" at bounding box center [816, 387] width 49 height 17
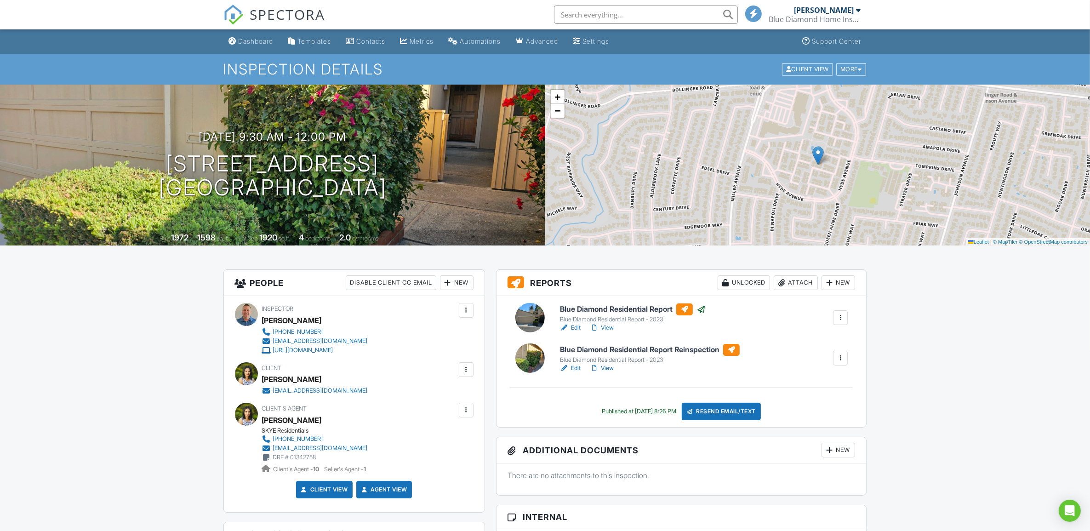
click at [837, 21] on div "Blue Diamond Home Inspection Inc." at bounding box center [815, 19] width 92 height 9
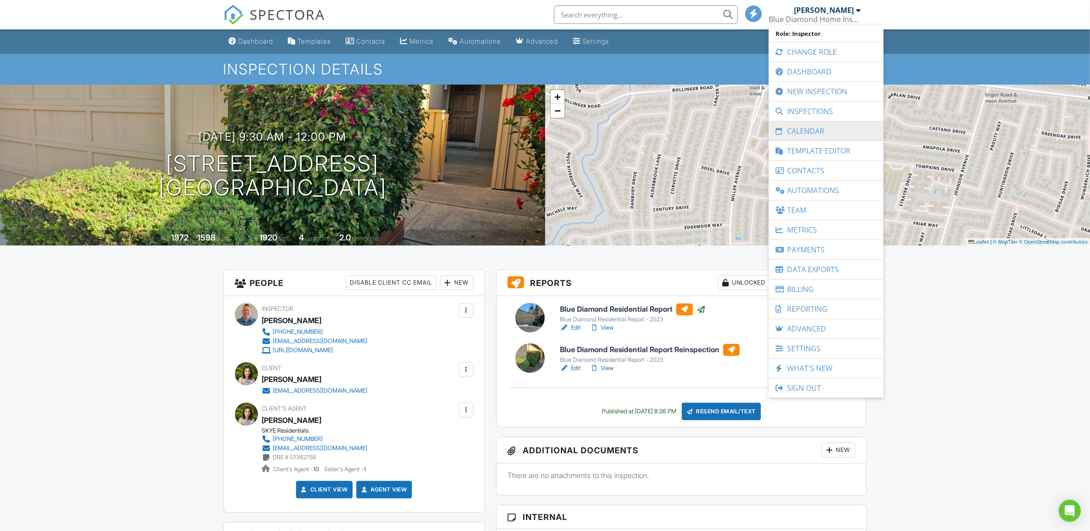
click at [815, 132] on link "Calendar" at bounding box center [826, 130] width 106 height 19
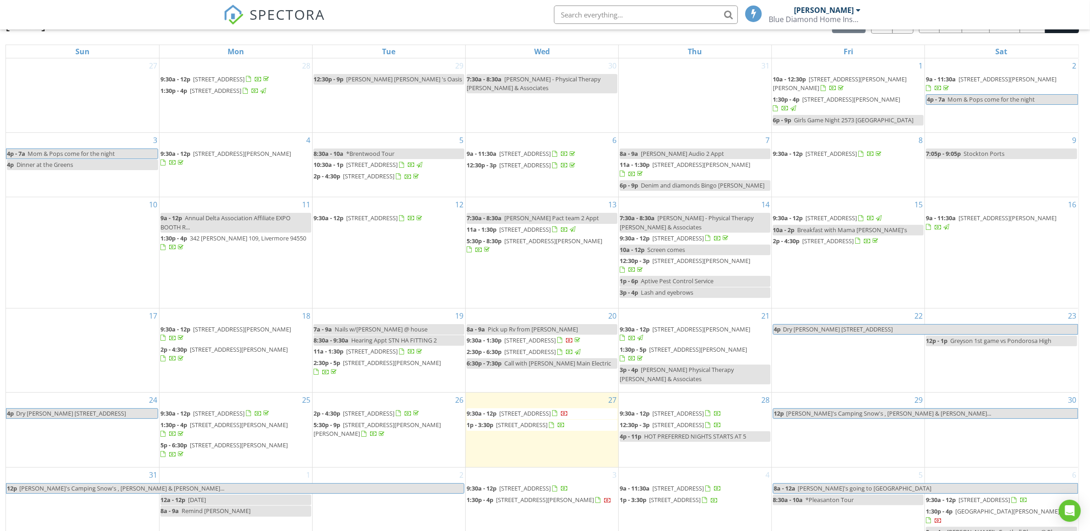
scroll to position [122, 0]
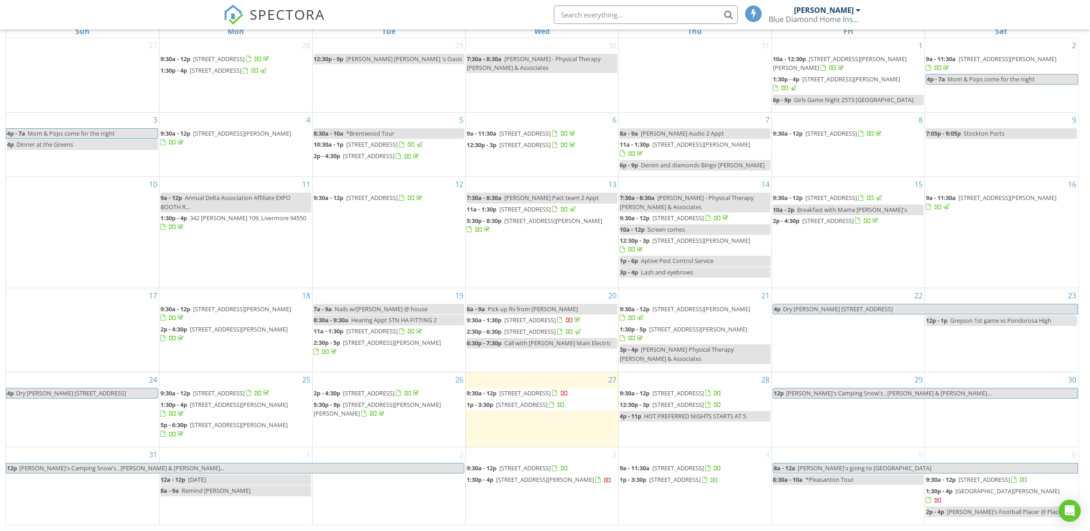
click at [224, 438] on span "5p - 6:30p [STREET_ADDRESS][PERSON_NAME]" at bounding box center [235, 430] width 151 height 18
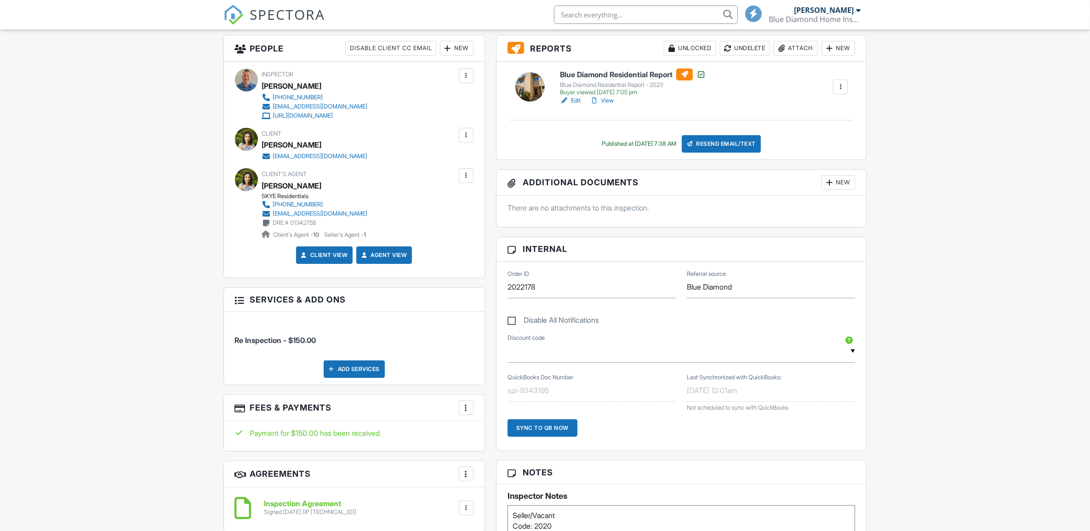
scroll to position [237, 0]
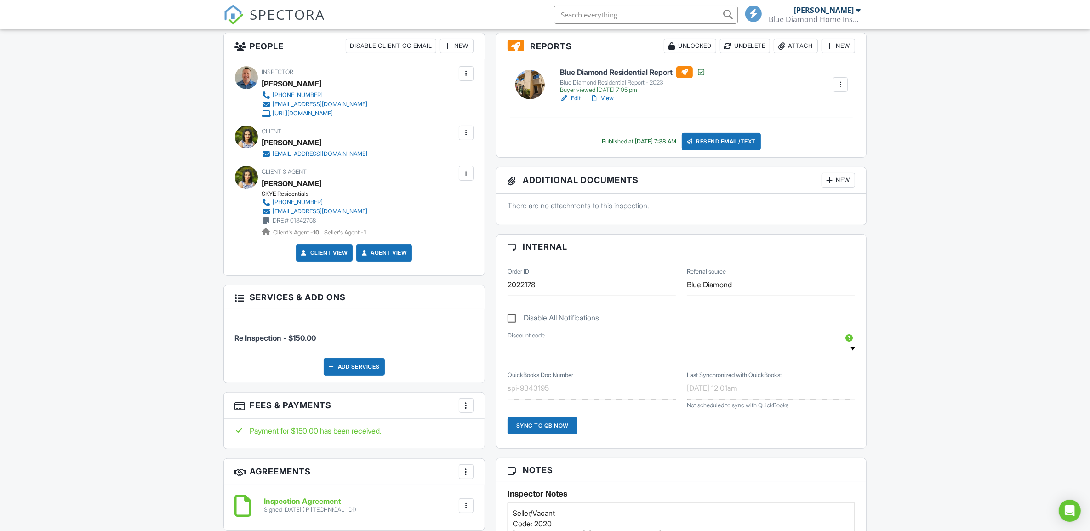
click at [606, 97] on link "View" at bounding box center [602, 98] width 24 height 9
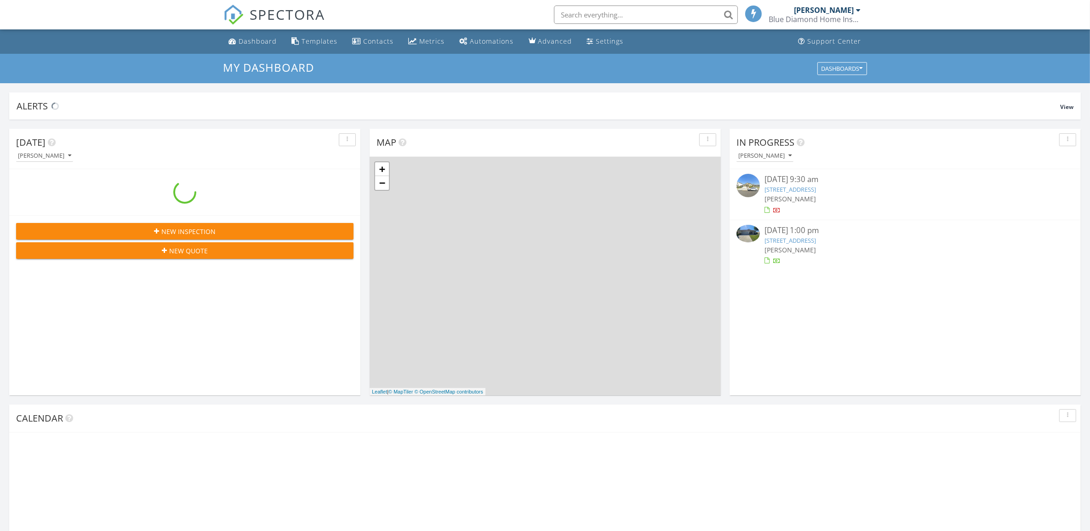
scroll to position [854, 1108]
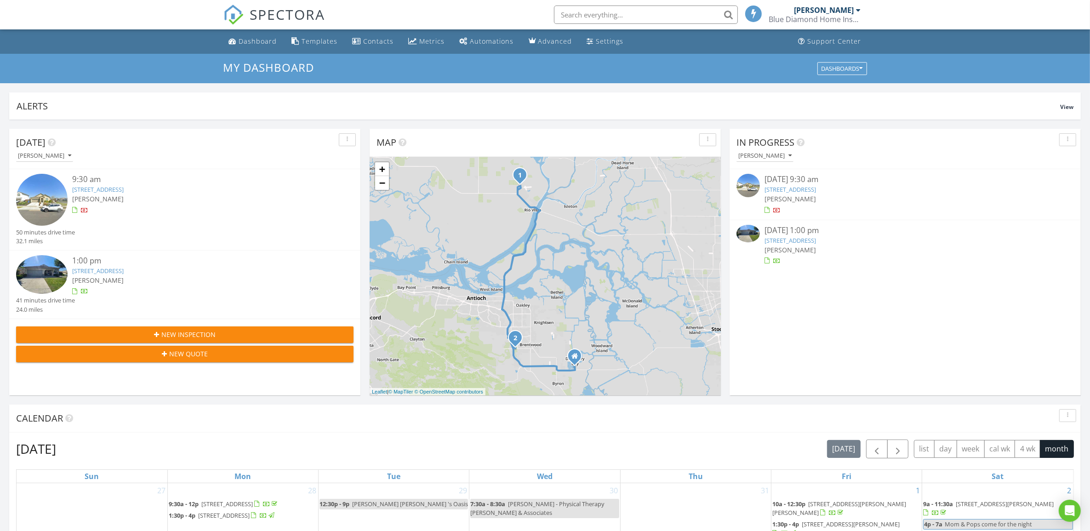
click at [824, 15] on div "Blue Diamond Home Inspection Inc." at bounding box center [815, 19] width 92 height 9
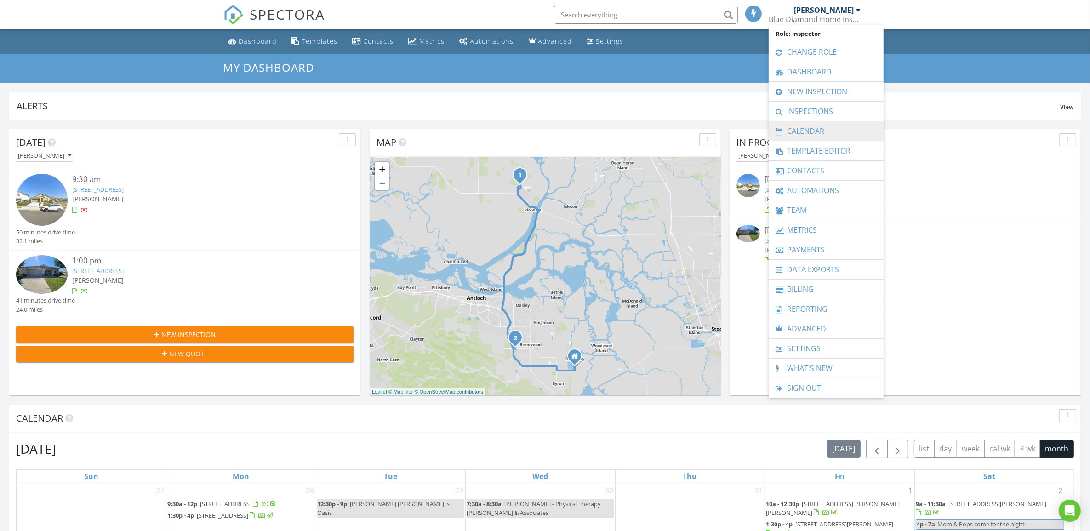
click at [798, 129] on link "Calendar" at bounding box center [826, 130] width 106 height 19
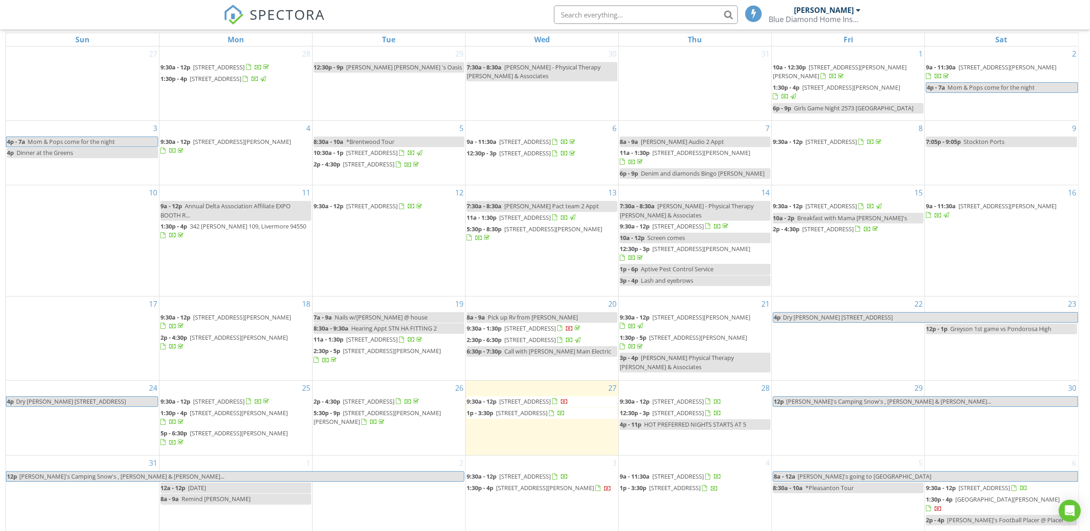
scroll to position [122, 0]
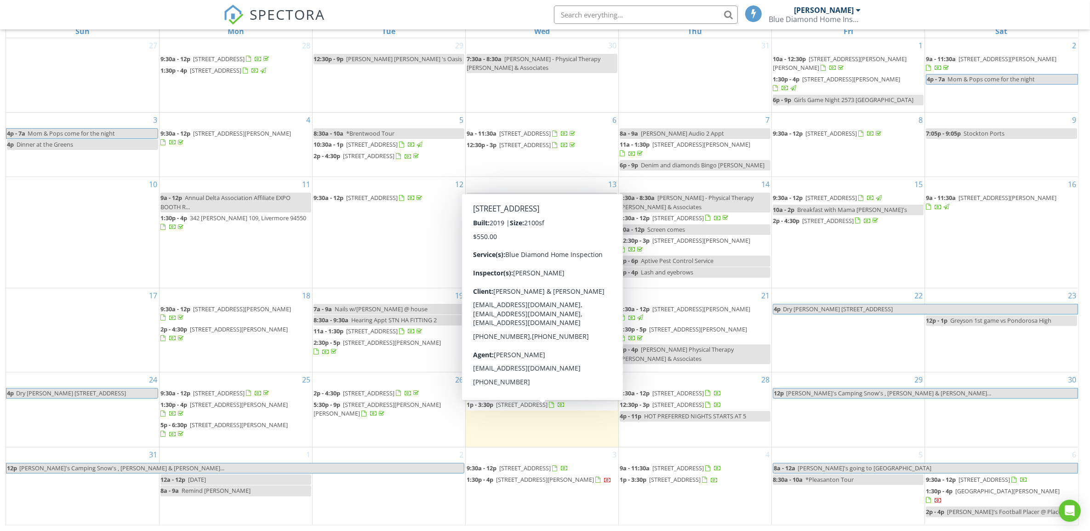
drag, startPoint x: 540, startPoint y: 424, endPoint x: 534, endPoint y: 414, distance: 12.1
click at [534, 397] on span "4508 Lincoln Landing , Rio Vista 94571" at bounding box center [525, 393] width 52 height 8
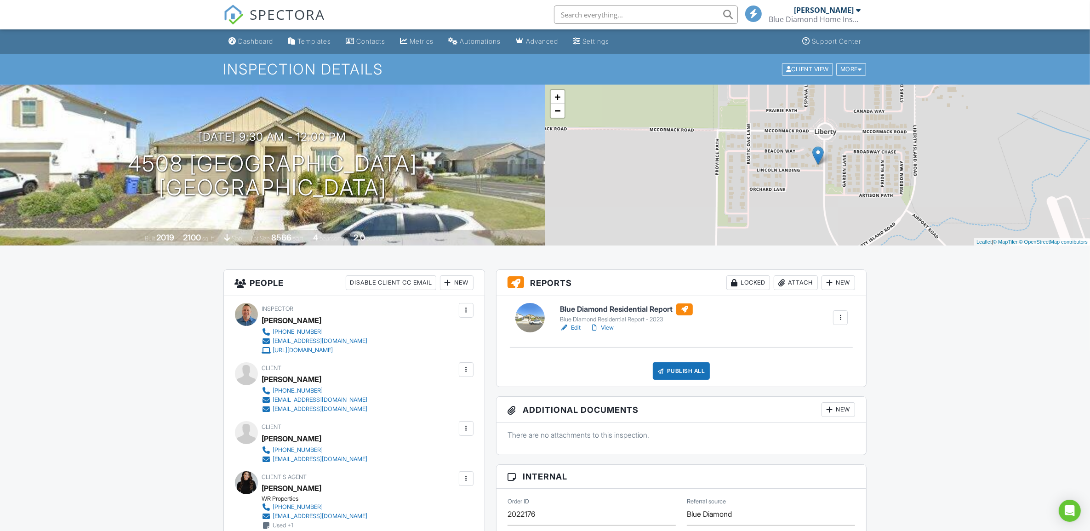
click at [820, 16] on div "Blue Diamond Home Inspection Inc." at bounding box center [815, 19] width 92 height 9
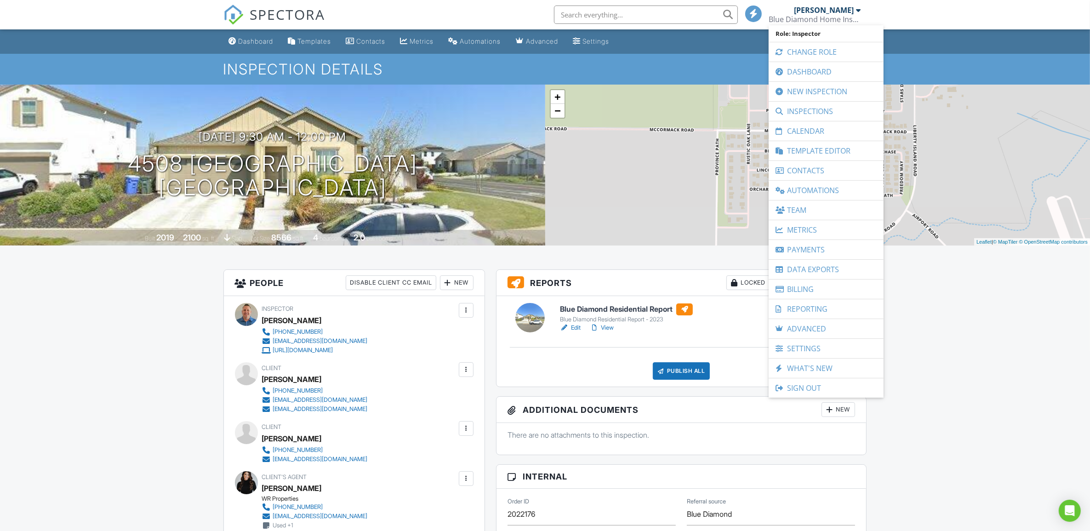
click at [796, 132] on link "Calendar" at bounding box center [826, 130] width 106 height 19
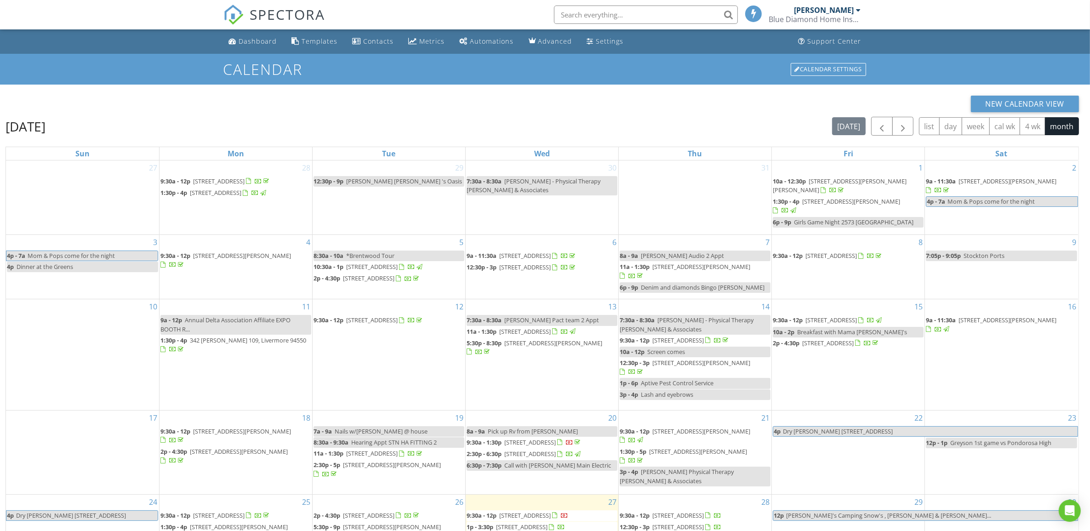
scroll to position [122, 0]
